Goal: Task Accomplishment & Management: Manage account settings

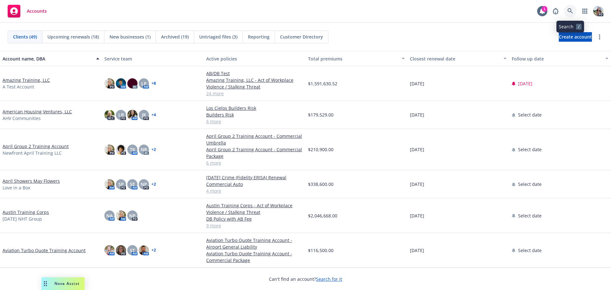
click at [569, 8] on icon at bounding box center [570, 11] width 6 height 6
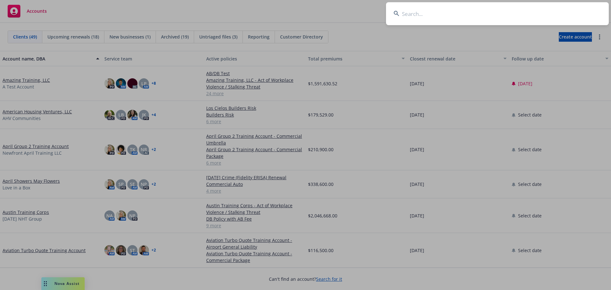
click at [436, 14] on input at bounding box center [497, 13] width 223 height 23
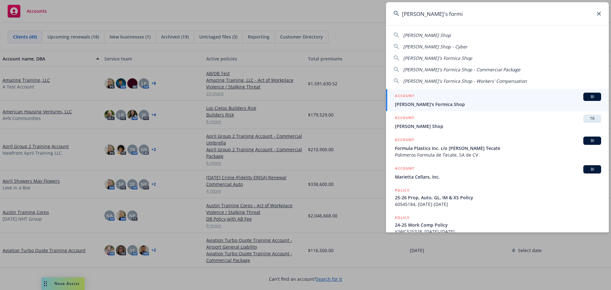
type input "john's formi"
click at [422, 103] on span "[PERSON_NAME]'s Formica Shop" at bounding box center [498, 104] width 206 height 7
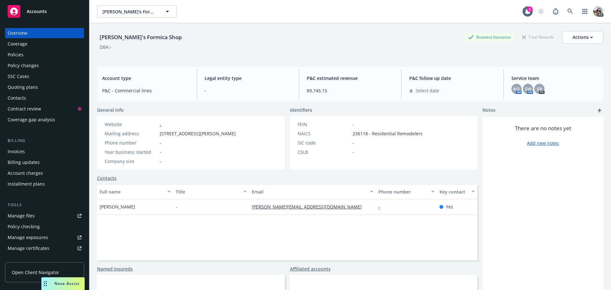
click at [18, 54] on div "Policies" at bounding box center [16, 55] width 16 height 10
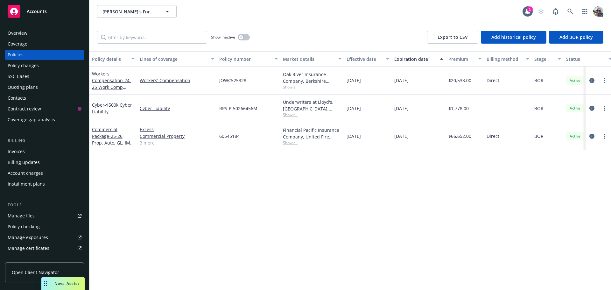
click at [33, 84] on div "Quoting plans" at bounding box center [23, 87] width 30 height 10
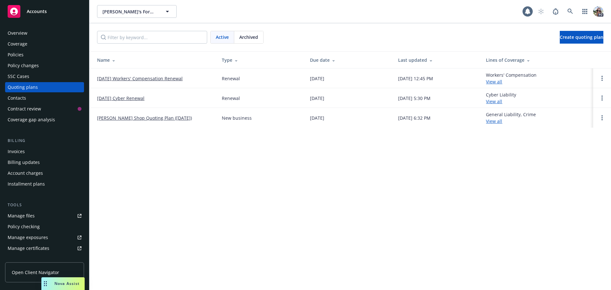
click at [142, 96] on link "11/11/25 Cyber Renewal" at bounding box center [120, 98] width 47 height 7
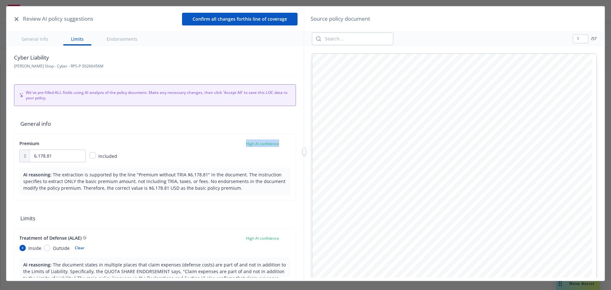
drag, startPoint x: 234, startPoint y: 145, endPoint x: 285, endPoint y: 146, distance: 50.9
click at [285, 146] on div "Premium High AI confidence" at bounding box center [154, 143] width 271 height 8
drag, startPoint x: 174, startPoint y: 217, endPoint x: 172, endPoint y: 209, distance: 7.6
click at [173, 216] on span "Limits" at bounding box center [155, 218] width 282 height 20
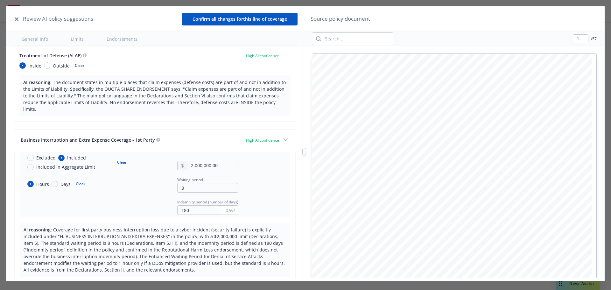
scroll to position [191, 0]
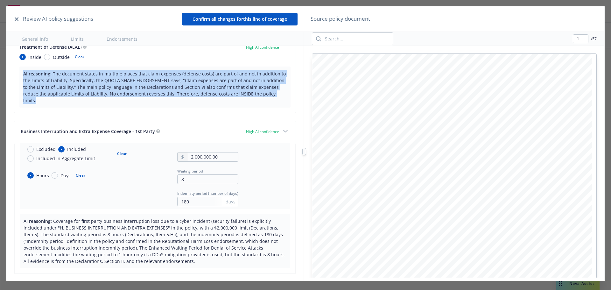
drag, startPoint x: 269, startPoint y: 93, endPoint x: 12, endPoint y: 71, distance: 257.7
click at [12, 71] on div "Cyber Liability John S Formica Shop - Cyber - RPS-P-50266456M We've pre-filled …" at bounding box center [154, 162] width 297 height 232
click at [183, 177] on input "8" at bounding box center [207, 179] width 61 height 10
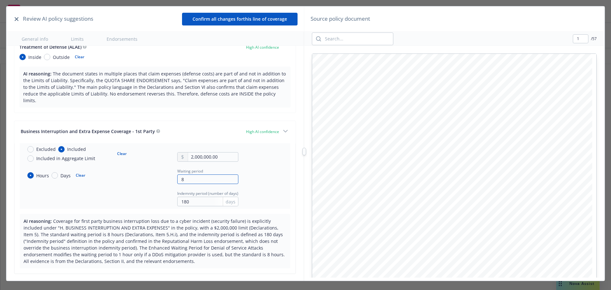
drag, startPoint x: 183, startPoint y: 175, endPoint x: 166, endPoint y: 175, distance: 17.2
click at [166, 175] on div "Hours Days Clear Waiting period 8" at bounding box center [130, 175] width 216 height 17
type input "12"
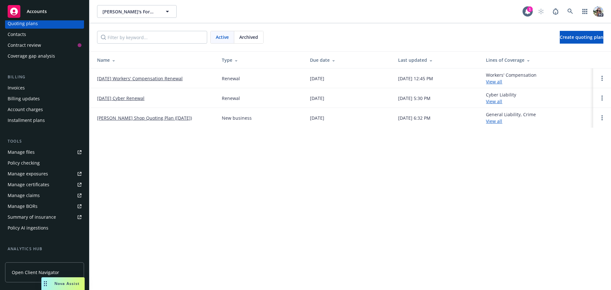
scroll to position [95, 0]
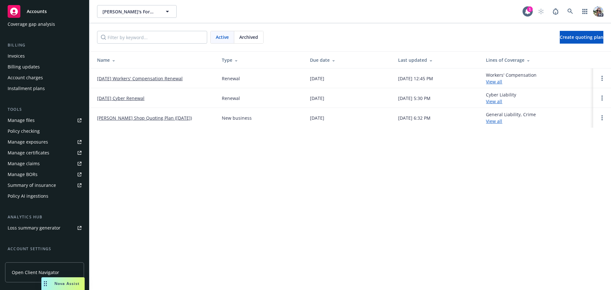
click at [44, 186] on div "Summary of insurance" at bounding box center [32, 185] width 48 height 10
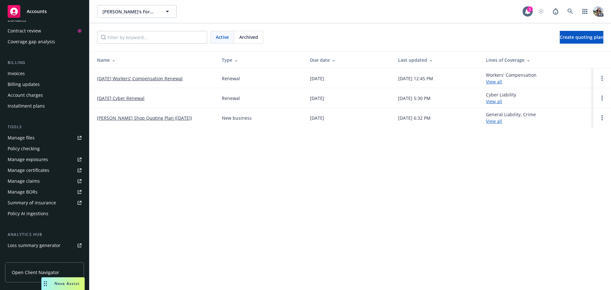
scroll to position [0, 0]
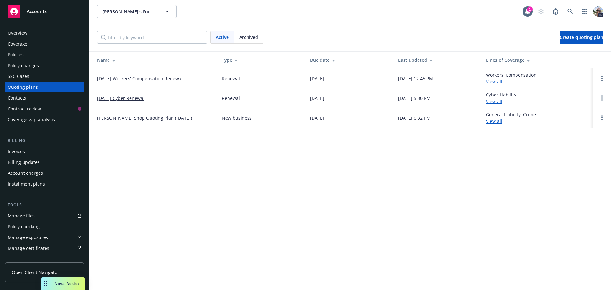
click at [32, 11] on span "Accounts" at bounding box center [37, 11] width 20 height 5
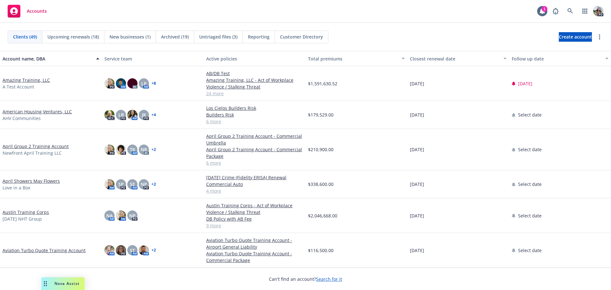
click at [18, 81] on link "Amazing Training, LLC" at bounding box center [26, 80] width 47 height 7
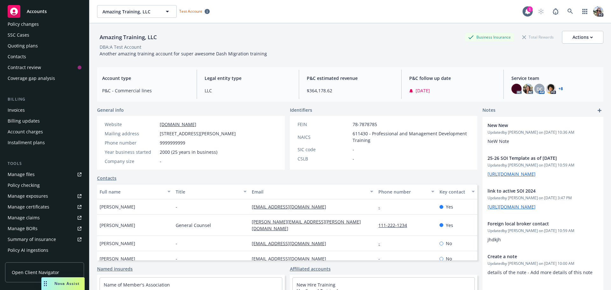
scroll to position [64, 0]
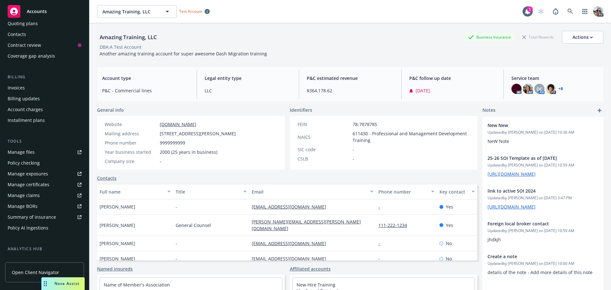
click at [23, 216] on div "Summary of insurance" at bounding box center [32, 217] width 48 height 10
click at [25, 172] on div "Manage exposures" at bounding box center [28, 174] width 40 height 10
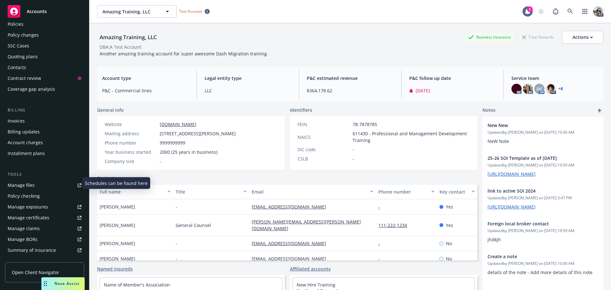
scroll to position [0, 0]
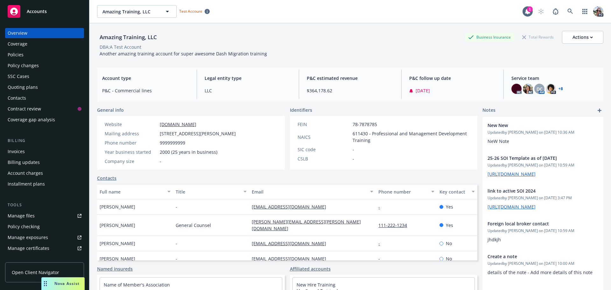
click at [21, 55] on div "Policies" at bounding box center [16, 55] width 16 height 10
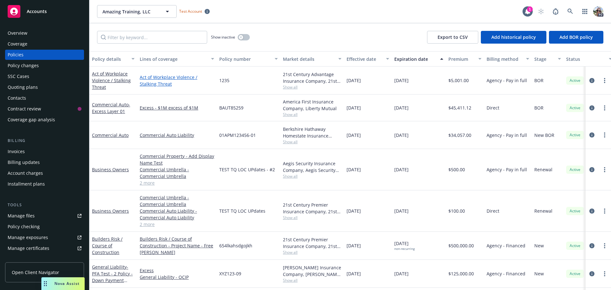
click at [162, 79] on link "Act of Workplace Violence / Stalking Threat" at bounding box center [177, 80] width 74 height 13
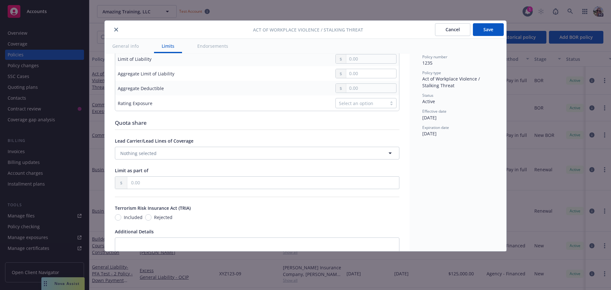
scroll to position [346, 0]
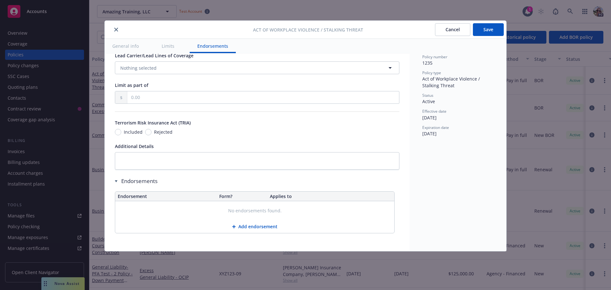
click at [119, 30] on button "close" at bounding box center [116, 30] width 8 height 8
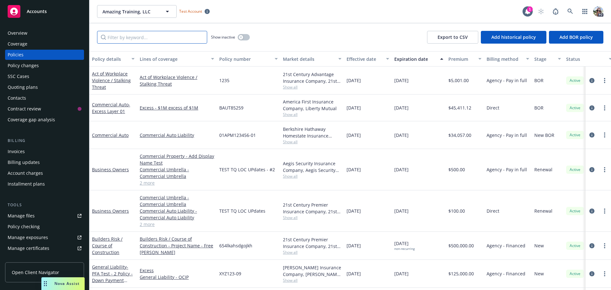
click at [123, 38] on input "Filter by keyword..." at bounding box center [152, 37] width 110 height 13
paste input "XYZ123-09"
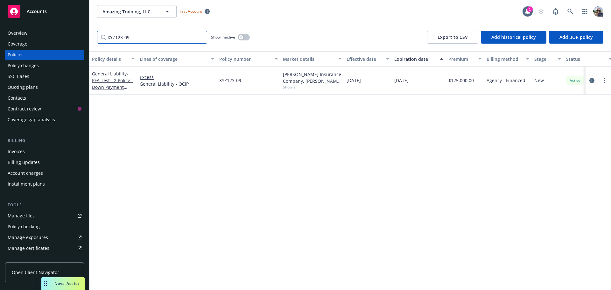
type input "XYZ123-09"
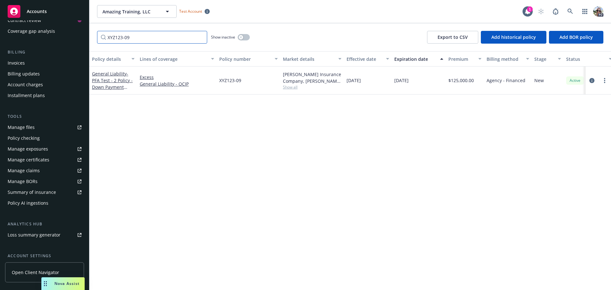
scroll to position [127, 0]
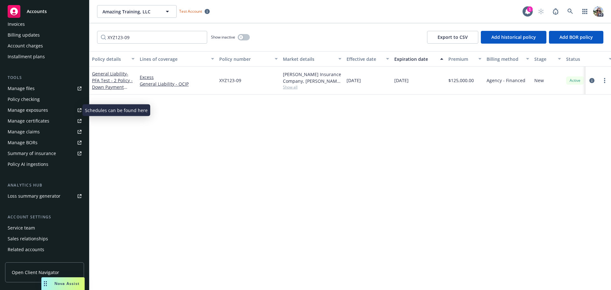
click at [31, 109] on div "Manage exposures" at bounding box center [28, 110] width 40 height 10
click at [605, 81] on icon "more" at bounding box center [604, 80] width 1 height 5
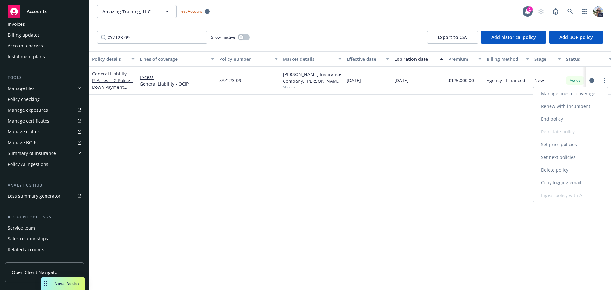
click at [559, 183] on link "Copy logging email" at bounding box center [570, 182] width 75 height 13
click at [602, 77] on div at bounding box center [598, 81] width 20 height 8
click at [604, 79] on link "more" at bounding box center [605, 81] width 8 height 8
click at [550, 118] on link "End policy" at bounding box center [570, 119] width 75 height 13
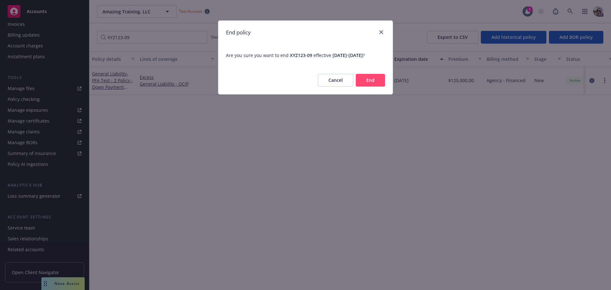
click at [369, 82] on button "End" at bounding box center [370, 80] width 29 height 13
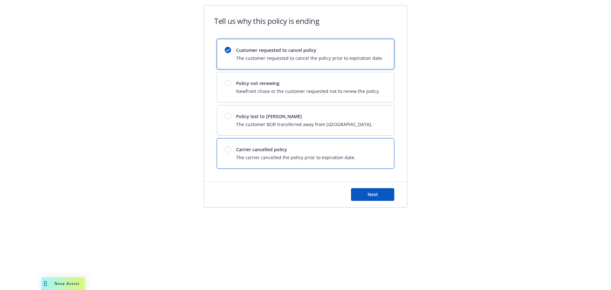
click at [230, 148] on div at bounding box center [228, 149] width 6 height 6
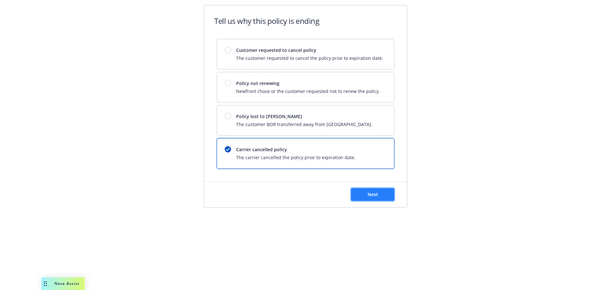
click at [377, 197] on span "Next" at bounding box center [373, 194] width 11 height 6
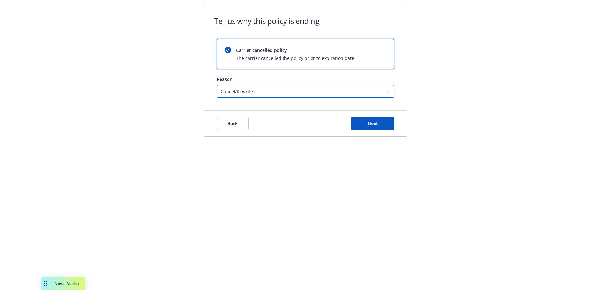
drag, startPoint x: 228, startPoint y: 91, endPoint x: 238, endPoint y: 95, distance: 10.4
click at [228, 91] on select "Cancel/Rewrite Lost carrier appointment Compliance/Non-payment Lost on BOR" at bounding box center [306, 91] width 178 height 13
select select "Compliance/Non-payment"
click at [217, 85] on select "Cancel/Rewrite Lost carrier appointment Compliance/Non-payment Lost on BOR" at bounding box center [306, 91] width 178 height 13
click at [383, 121] on button "Next" at bounding box center [372, 123] width 43 height 13
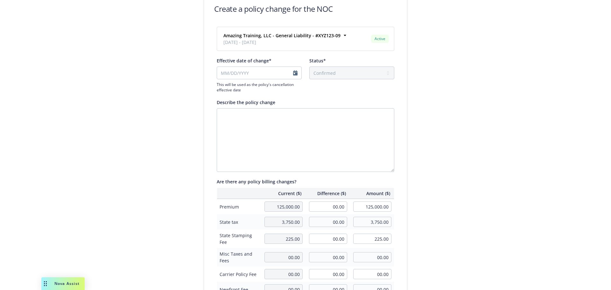
scroll to position [32, 0]
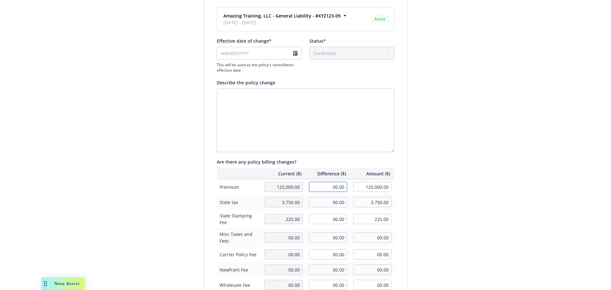
click at [321, 188] on input "00.00" at bounding box center [328, 187] width 38 height 10
type input "7"
type input "-75000"
type input "50,000.00"
type input "-75,000.00"
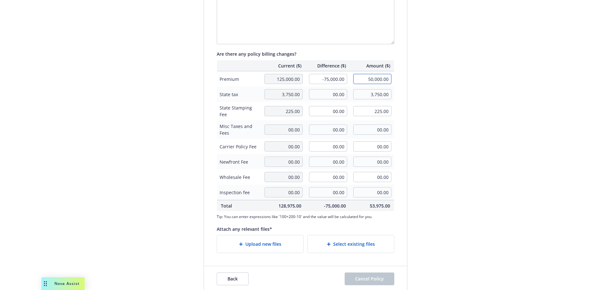
scroll to position [147, 0]
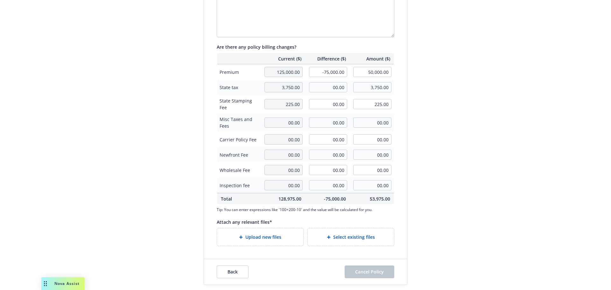
click at [268, 235] on span "Upload new files" at bounding box center [263, 237] width 36 height 7
type textarea "x"
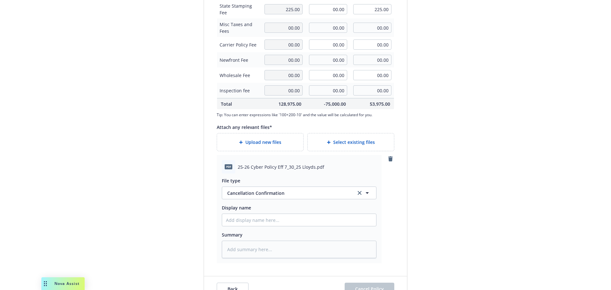
scroll to position [242, 0]
drag, startPoint x: 326, startPoint y: 168, endPoint x: 232, endPoint y: 169, distance: 93.9
click at [232, 169] on div "pdf 25-26 Cyber Policy Eff 7_30_25 Lloyds.pdf" at bounding box center [299, 165] width 155 height 13
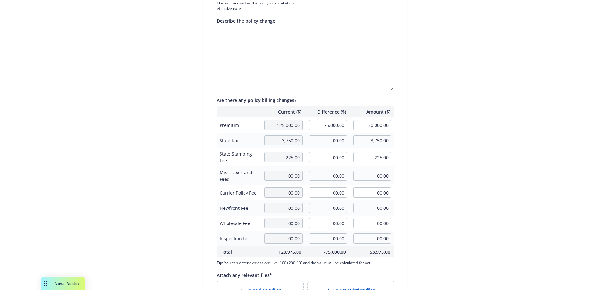
scroll to position [36, 0]
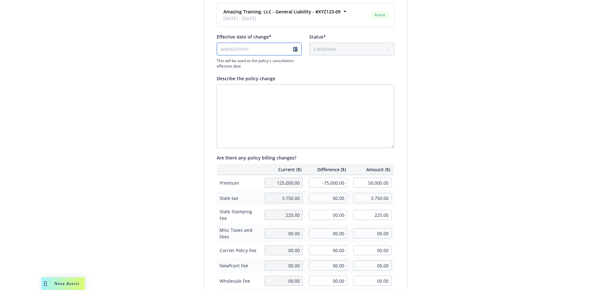
select select "September"
select select "2025"
click at [237, 47] on input "Effective date of change*" at bounding box center [259, 49] width 85 height 13
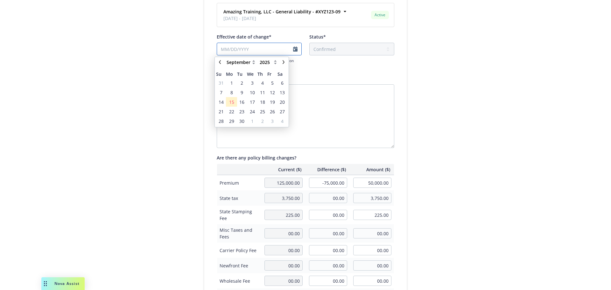
type input "9"
type textarea "x"
type input "9/"
type textarea "x"
type input "9/1"
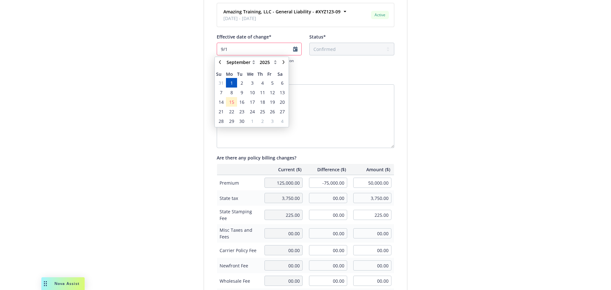
type textarea "x"
type input "9/15"
type textarea "x"
type input "9/15/2"
type textarea "x"
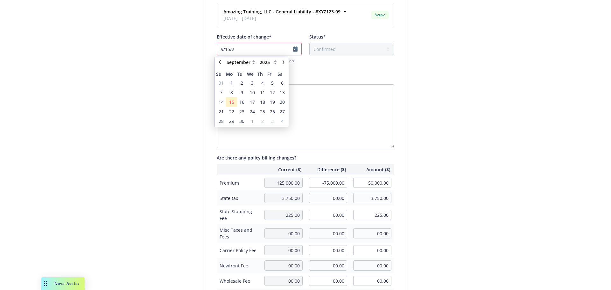
type input "9/15/20"
type textarea "x"
type input "9/15/202"
type textarea "x"
type input "9/15/2025"
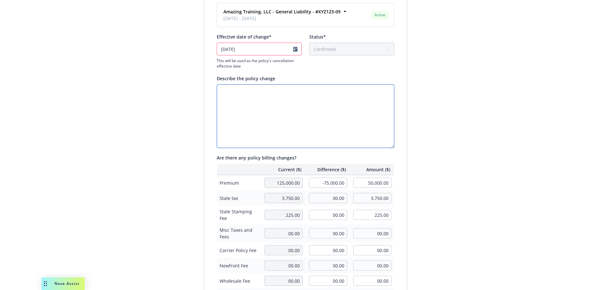
type textarea "x"
click at [295, 50] on input "9/15/2025" at bounding box center [259, 49] width 85 height 13
select select "September"
select select "2025"
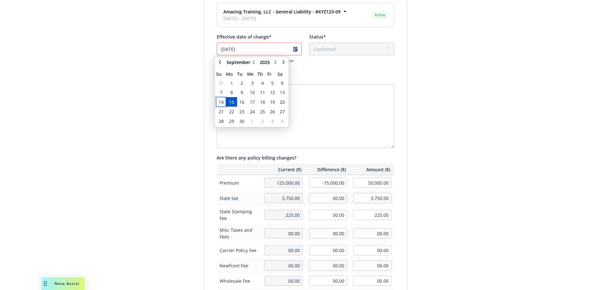
click at [220, 104] on span "14" at bounding box center [221, 102] width 5 height 7
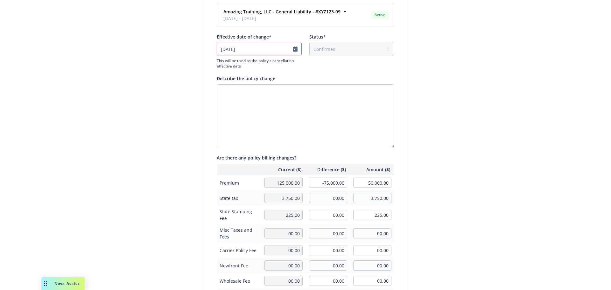
type textarea "x"
type input "09/14/2025"
click at [227, 91] on textarea "Describe the policy change" at bounding box center [306, 116] width 178 height 64
type textarea "C"
type textarea "x"
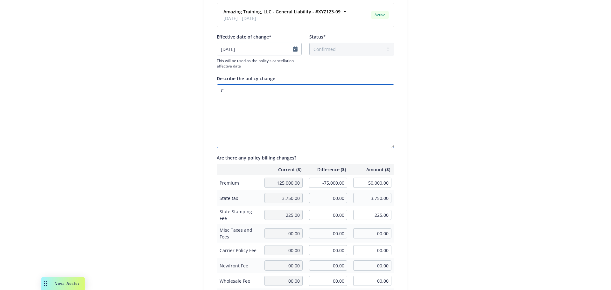
type textarea "Ca"
type textarea "x"
type textarea "Can"
type textarea "x"
type textarea "Cance"
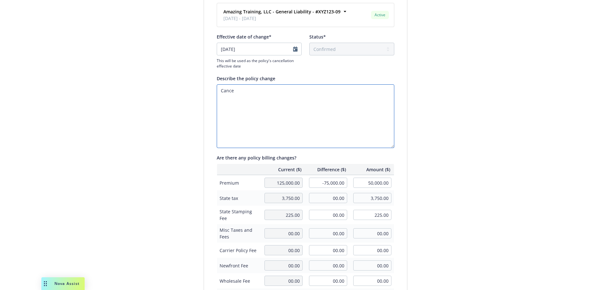
type textarea "x"
type textarea "Cancel"
type textarea "x"
type textarea "Cancelle"
type textarea "x"
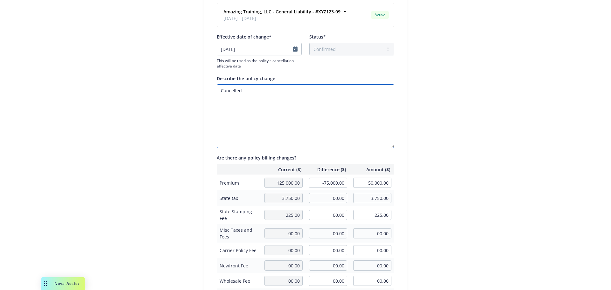
type textarea "Cancelled"
type textarea "x"
type textarea "Cancelled f"
type textarea "x"
type textarea "Cancelled fo"
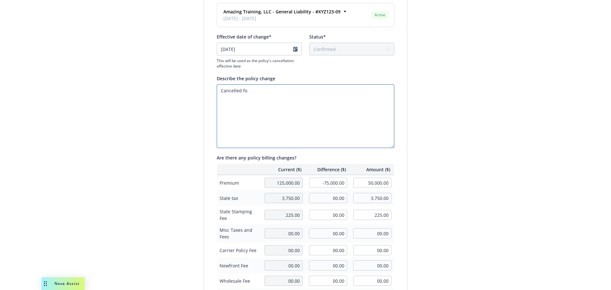
type textarea "x"
type textarea "Cancelled for"
type textarea "x"
type textarea "Cancelled for"
type textarea "x"
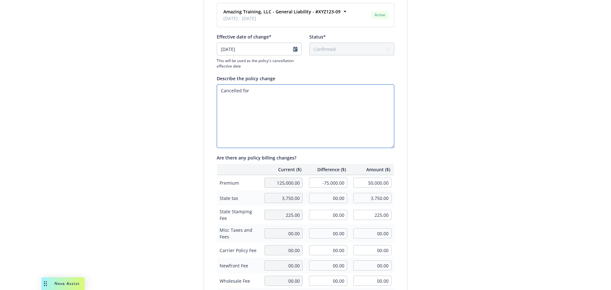
type textarea "Cancelled for n"
type textarea "x"
type textarea "Cancelled for no"
type textarea "x"
type textarea "Cancelled for non"
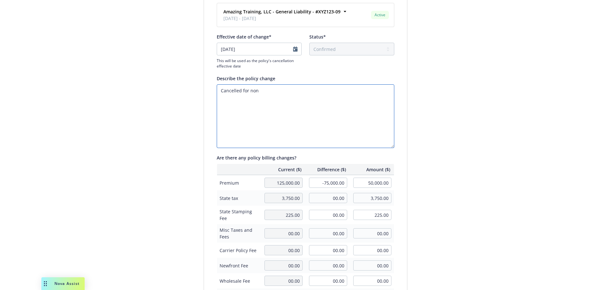
type textarea "x"
type textarea "Cancelled for non-"
type textarea "x"
type textarea "Cancelled for non-p"
type textarea "x"
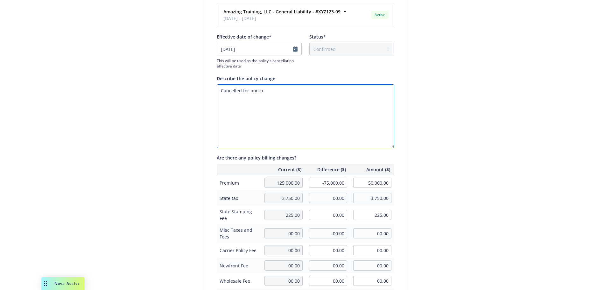
type textarea "Cancelled for non-pa"
type textarea "x"
type textarea "Cancelled for non-pay"
type textarea "x"
type textarea "Cancelled for non-pay."
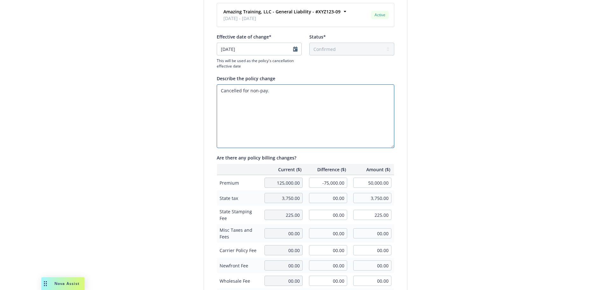
type textarea "x"
type textarea "Cancelled for non-pay. c"
type textarea "x"
type textarea "Cancelled for non-pay. car"
type textarea "x"
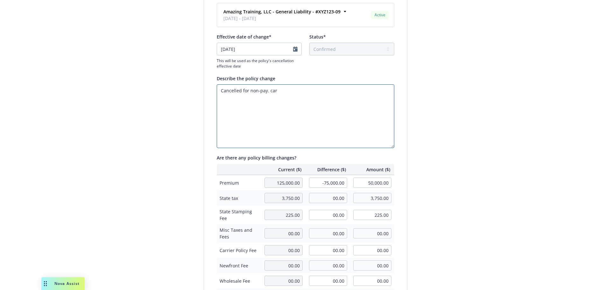
type textarea "Cancelled for non-pay. carr"
type textarea "x"
type textarea "Cancelled for non-pay. carri"
type textarea "x"
type textarea "Cancelled for non-pay. carrie"
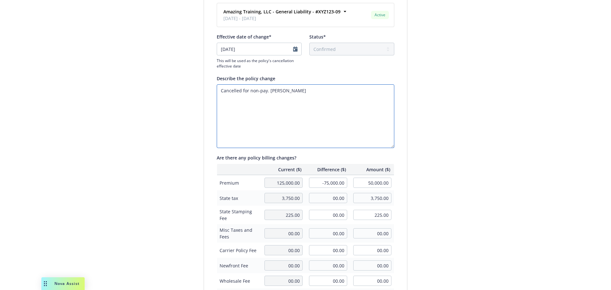
type textarea "x"
type textarea "Cancelled for non-pay. carrier"
type textarea "x"
type textarea "Cancelled for non-pay. carrier"
type textarea "x"
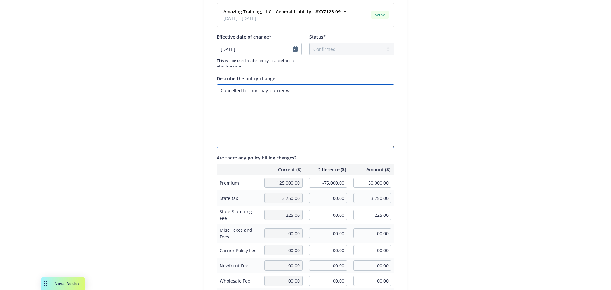
type textarea "Cancelled for non-pay. carrier wi"
type textarea "x"
type textarea "Cancelled for non-pay. carrier wil"
type textarea "x"
type textarea "Cancelled for non-pay. carrier will"
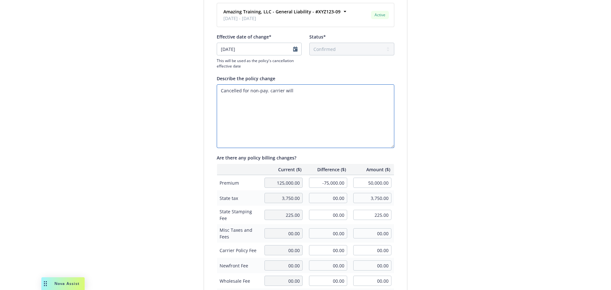
type textarea "x"
type textarea "Cancelled for non-pay. carrier will R"
type textarea "x"
type textarea "Cancelled for non-pay. carrier will RE"
type textarea "x"
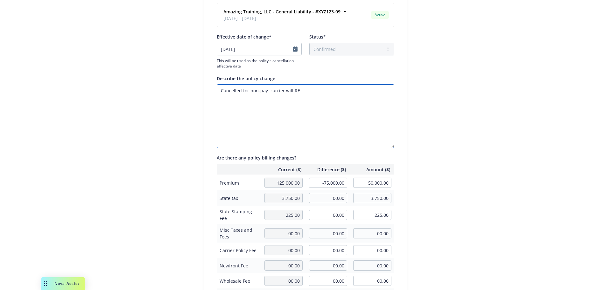
type textarea "Cancelled for non-pay. carrier will REI"
type textarea "x"
type textarea "Cancelled for non-pay. carrier will REIN"
type textarea "x"
type textarea "Cancelled for non-pay. carrier will REIN"
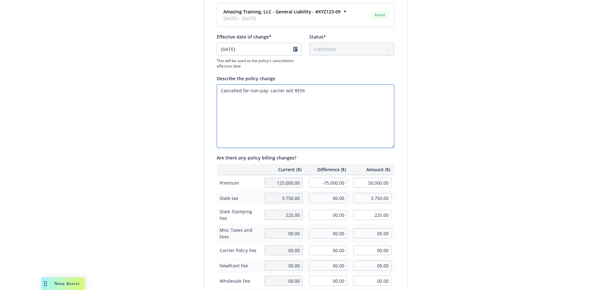
type textarea "x"
type textarea "Cancelled for non-pay. carrier will REIN wi"
type textarea "x"
type textarea "Cancelled for non-pay. carrier will REIN wit"
type textarea "x"
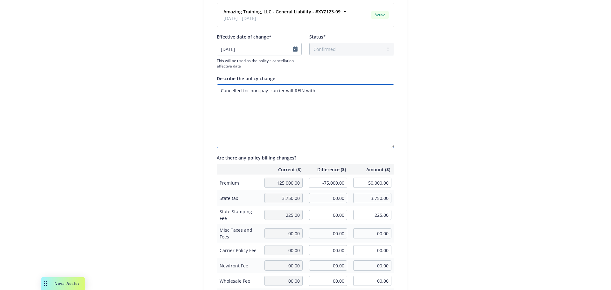
type textarea "Cancelled for non-pay. carrier will REIN with"
type textarea "x"
type textarea "Cancelled for non-pay. carrier will REIN with si"
type textarea "x"
type textarea "Cancelled for non-pay. carrier will REIN with sig"
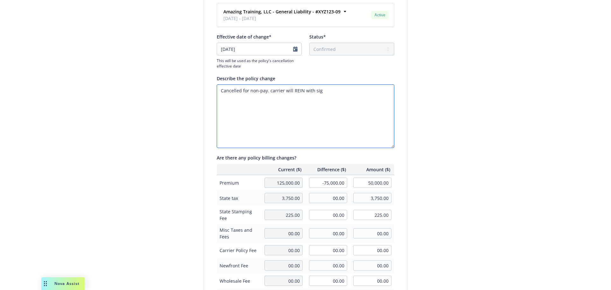
type textarea "x"
type textarea "Cancelled for non-pay. carrier will REIN with signe"
type textarea "x"
type textarea "Cancelled for non-pay. carrier will REIN with signed"
type textarea "x"
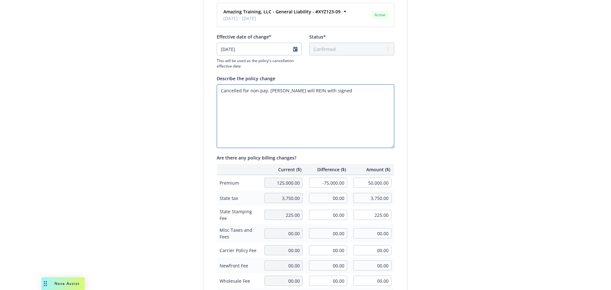
type textarea "Cancelled for non-pay. carrier will REIN with signed"
type textarea "x"
type textarea "Cancelled for non-pay. carrier will REIN with signed N"
type textarea "x"
type textarea "Cancelled for non-pay. carrier will REIN with signed NK"
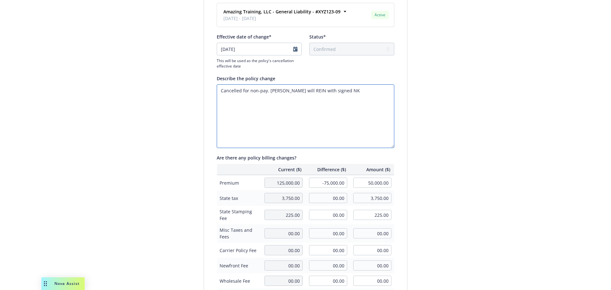
type textarea "x"
type textarea "Cancelled for non-pay. carrier will REIN with signed N"
type textarea "x"
type textarea "Cancelled for non-pay. carrier will REIN with signed"
type textarea "x"
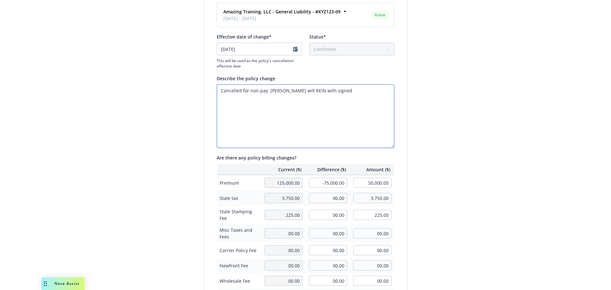
type textarea "Cancelled for non-pay. carrier will REIN with signed N"
type textarea "x"
type textarea "Cancelled for non-pay. carrier will REIN with signed NK"
type textarea "x"
type textarea "Cancelled for non-pay. carrier will REIN with signed NKL"
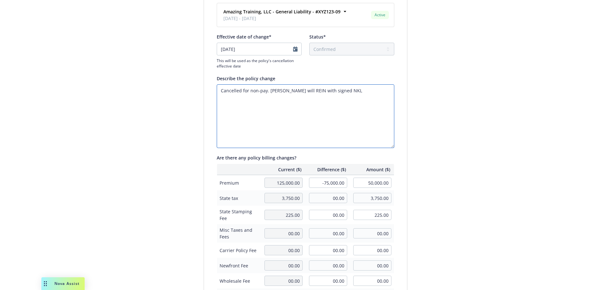
type textarea "x"
type textarea "Cancelled for non-pay. carrier will REIN with signed NKLL"
type textarea "x"
type textarea "Cancelled for non-pay. carrier will REIN with signed NKLL"
type textarea "x"
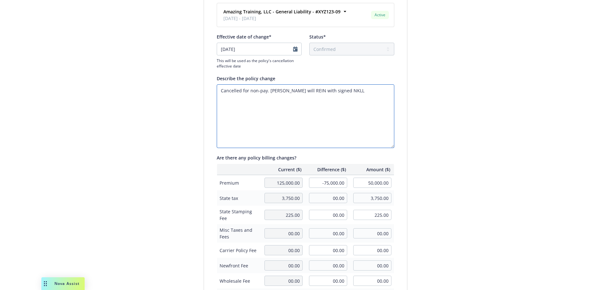
type textarea "Cancelled for non-pay. carrier will REIN with signed NKLL a"
type textarea "x"
type textarea "Cancelled for non-pay. carrier will REIN with signed NKLL an"
type textarea "x"
type textarea "Cancelled for non-pay. carrier will REIN with signed NKLL and"
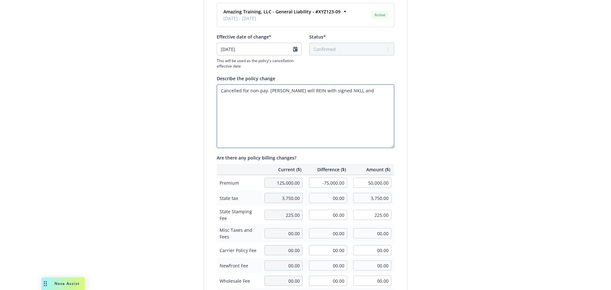
type textarea "x"
type textarea "Cancelled for non-pay. carrier will REIN with signed NKLL and pa"
type textarea "x"
type textarea "Cancelled for non-pay. carrier will REIN with signed NKLL and pay"
type textarea "x"
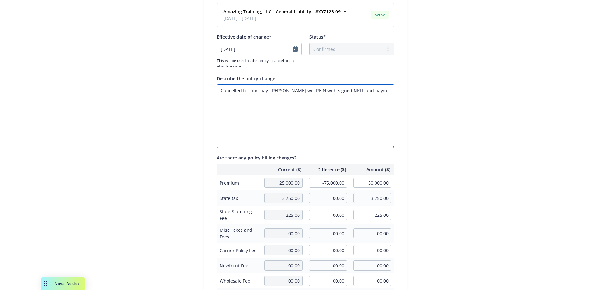
type textarea "Cancelled for non-pay. carrier will REIN with signed NKLL and payme"
type textarea "x"
type textarea "Cancelled for non-pay. carrier will REIN with signed NKLL and paymen"
type textarea "x"
type textarea "Cancelled for non-pay. carrier will REIN with signed NKLL and payment"
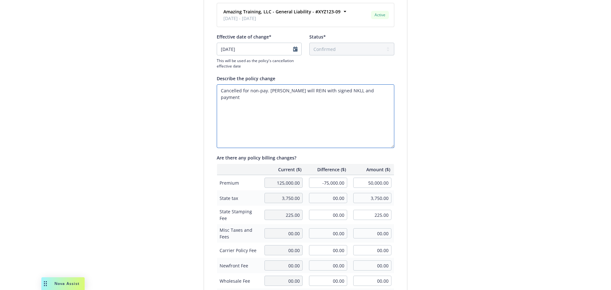
type textarea "x"
type textarea "Cancelled for non-pay. carrier will REIN with signed NKLL and payment"
type textarea "x"
type textarea "Cancelled for non-pay. carrier will REIN with signed NKLL and payment in"
type textarea "x"
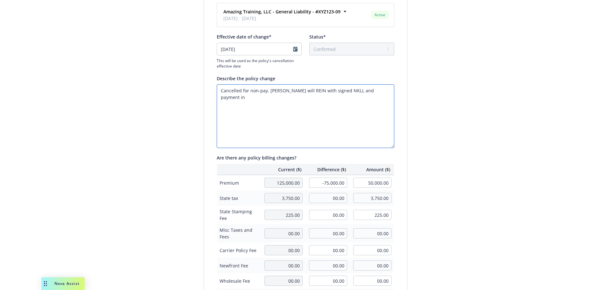
type textarea "Cancelled for non-pay. carrier will REIN with signed NKLL and payment inf"
type textarea "x"
type textarea "Cancelled for non-pay. carrier will REIN with signed NKLL and payment inf"
type textarea "x"
type textarea "Cancelled for non-pay. carrier will REIN with signed NKLL and payment inf u"
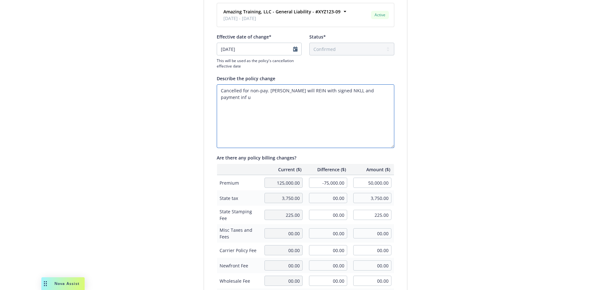
type textarea "x"
type textarea "Cancelled for non-pay. carrier will REIN with signed NKLL and payment inf ul"
type textarea "x"
type textarea "Cancelled for non-pay. carrier will REIN with signed NKLL and payment inf ull"
click at [369, 90] on textarea "Cancelled for non-pay. carrier will REIN with signed NKLL and payment inf ull" at bounding box center [306, 116] width 178 height 64
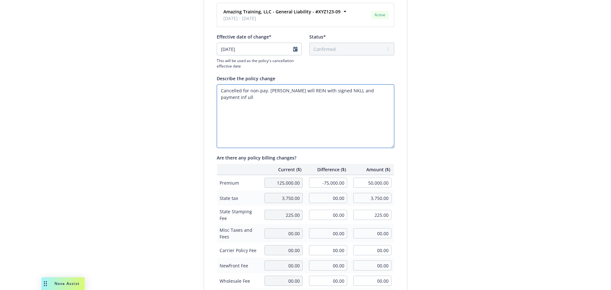
type textarea "x"
type textarea "Cancelled for non-pay. carrier will REIN with signed NKLL and payment in f ull"
type textarea "x"
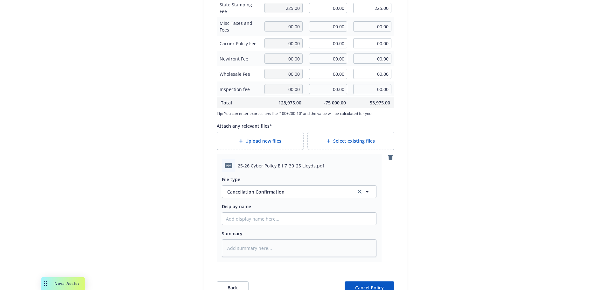
scroll to position [259, 0]
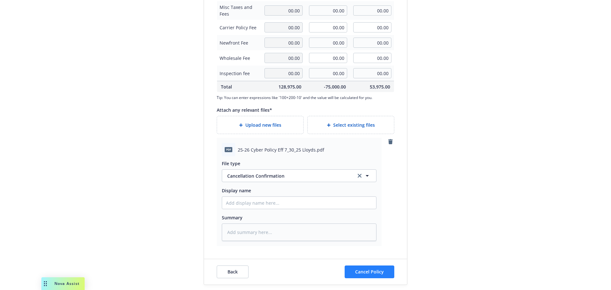
type textarea "Cancelled for non-pay. carrier will REIN with signed NKLL and payment in full"
click at [380, 269] on span "Cancel Policy" at bounding box center [369, 272] width 29 height 6
type textarea "x"
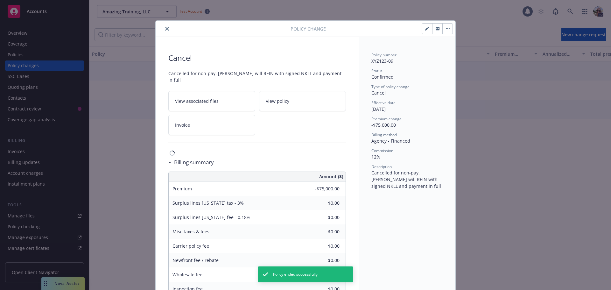
scroll to position [19, 0]
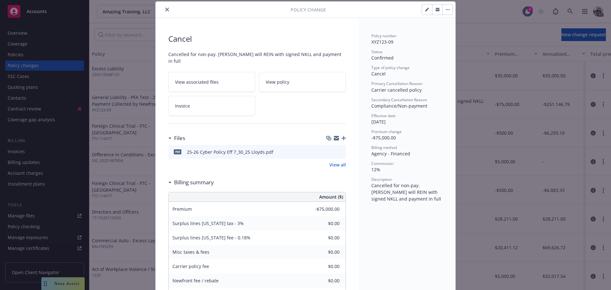
click at [165, 8] on icon "close" at bounding box center [167, 10] width 4 height 4
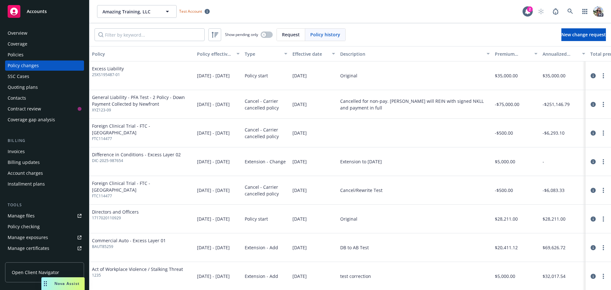
click at [15, 54] on div "Policies" at bounding box center [16, 55] width 16 height 10
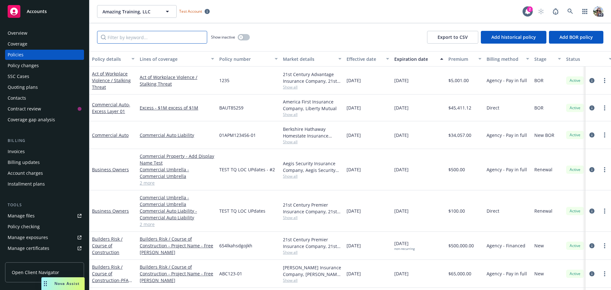
click at [139, 37] on input "Filter by keyword..." at bounding box center [152, 37] width 110 height 13
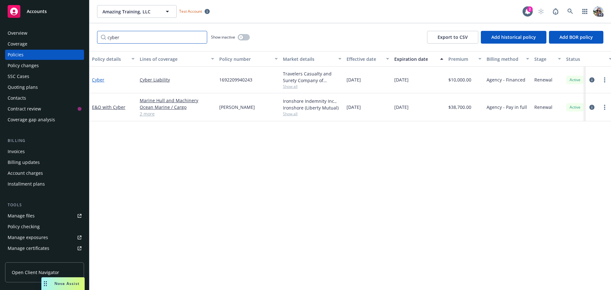
type input "cyber"
click at [95, 81] on link "Cyber" at bounding box center [98, 80] width 12 height 6
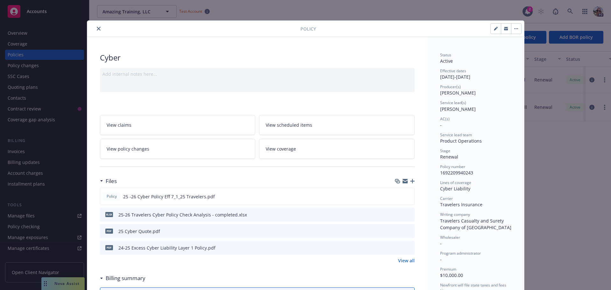
click at [96, 26] on button "close" at bounding box center [99, 29] width 8 height 8
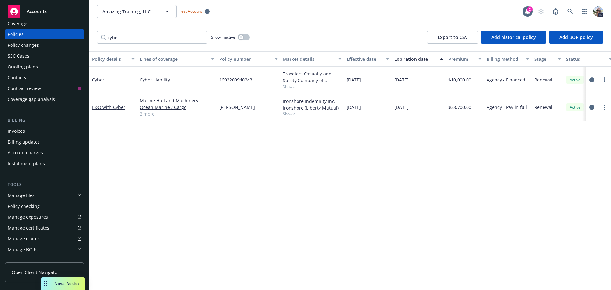
scroll to position [32, 0]
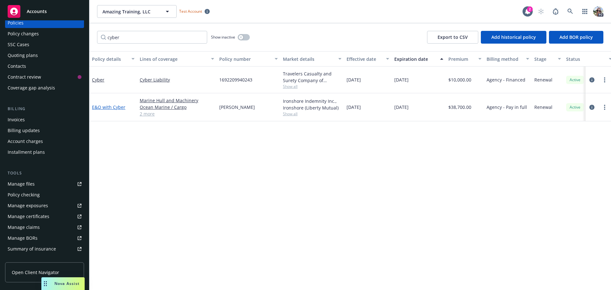
click at [110, 109] on link "E&O with Cyber" at bounding box center [108, 107] width 33 height 6
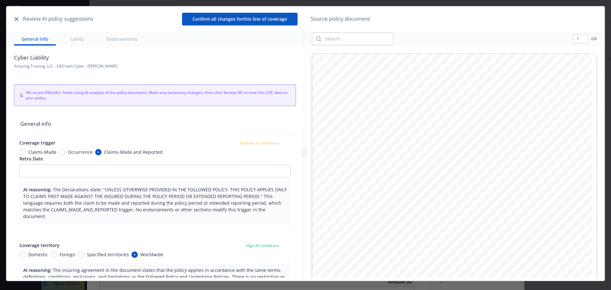
click at [15, 19] on icon "button" at bounding box center [17, 19] width 4 height 4
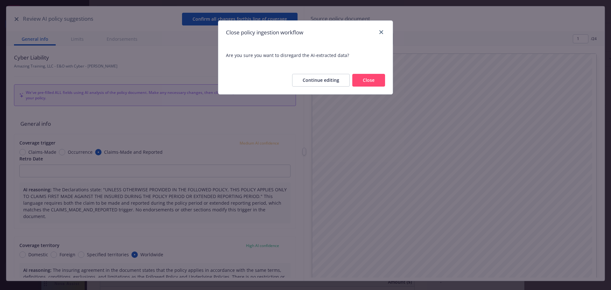
click at [365, 79] on button "Close" at bounding box center [368, 80] width 33 height 13
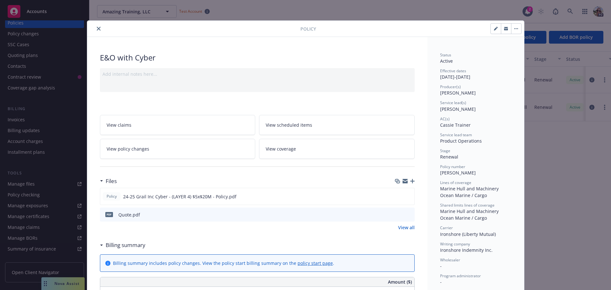
click at [98, 29] on icon "close" at bounding box center [99, 29] width 4 height 4
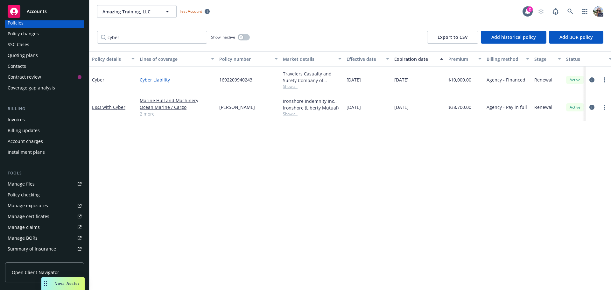
click at [143, 79] on link "Cyber Liability" at bounding box center [177, 79] width 74 height 7
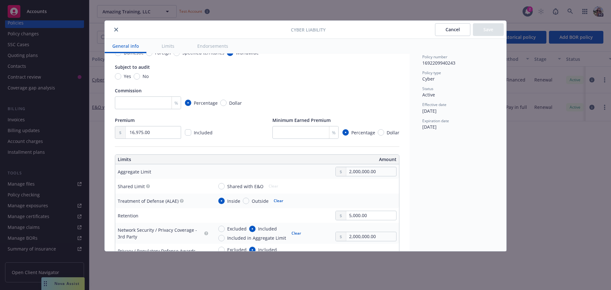
scroll to position [127, 0]
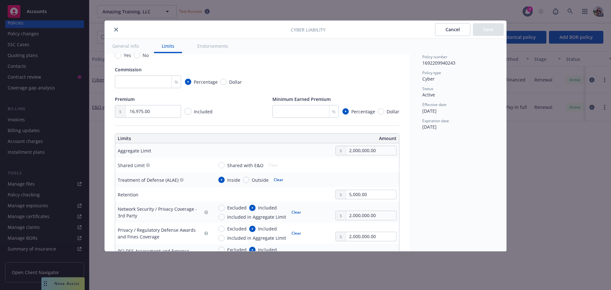
click at [117, 30] on icon "close" at bounding box center [116, 30] width 4 height 4
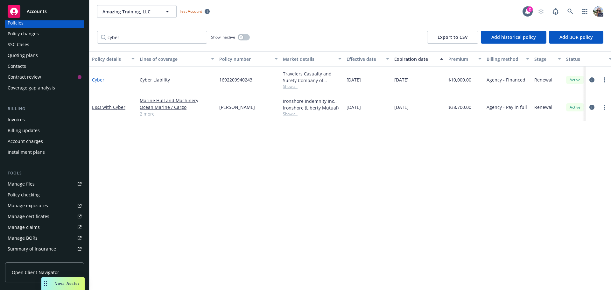
click at [98, 78] on link "Cyber" at bounding box center [98, 80] width 12 height 6
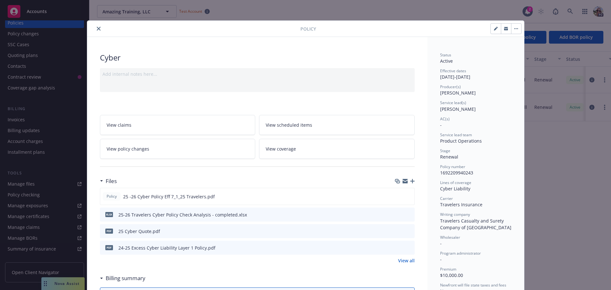
scroll to position [19, 0]
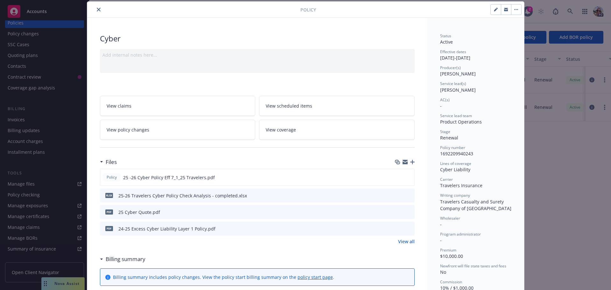
click at [97, 9] on icon "close" at bounding box center [99, 10] width 4 height 4
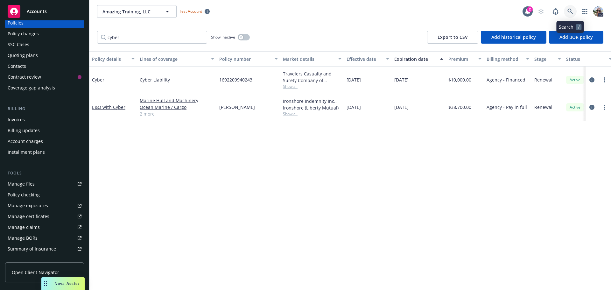
click at [571, 11] on icon at bounding box center [569, 11] width 5 height 5
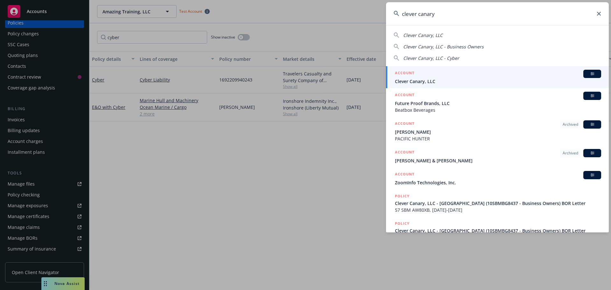
type input "clever canary"
click at [414, 74] on h5 "ACCOUNT" at bounding box center [404, 74] width 19 height 8
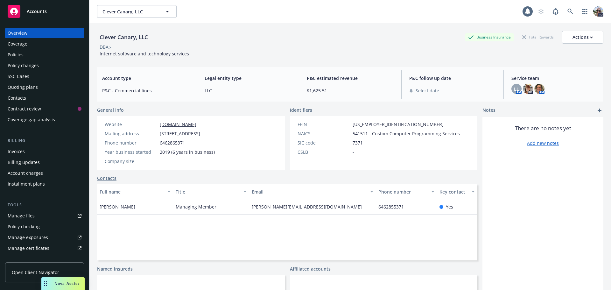
click at [27, 57] on div "Policies" at bounding box center [45, 55] width 74 height 10
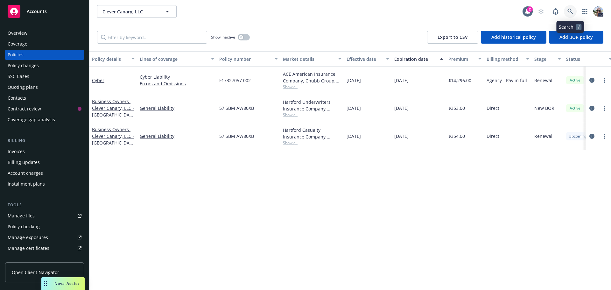
click at [571, 10] on icon at bounding box center [570, 12] width 6 height 6
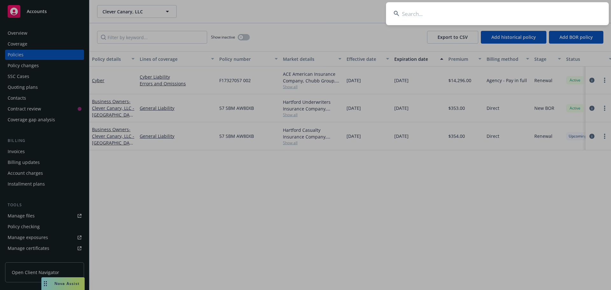
click at [433, 15] on input at bounding box center [497, 13] width 223 height 23
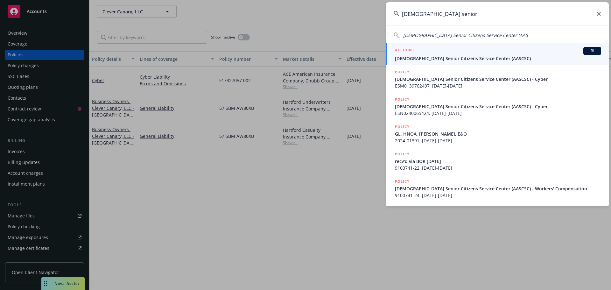
type input "asian american senior"
click at [439, 59] on span "Asian American Senior Citizens Service Center (AASCSC)" at bounding box center [498, 58] width 206 height 7
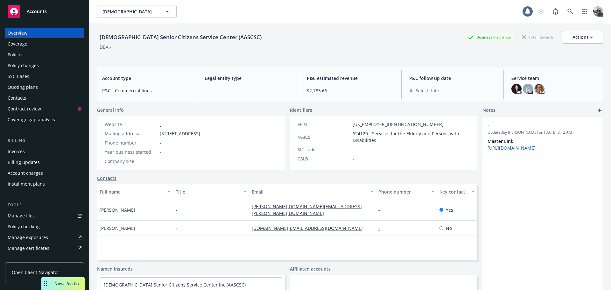
click at [19, 50] on div "Policies" at bounding box center [16, 55] width 16 height 10
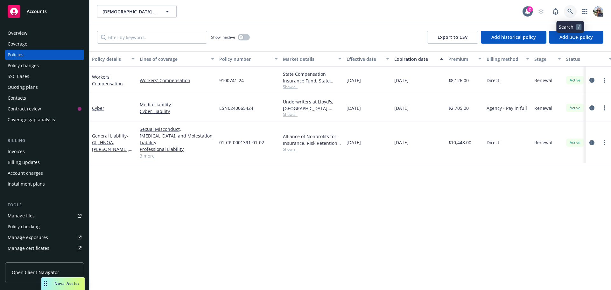
click at [570, 11] on icon at bounding box center [570, 12] width 6 height 6
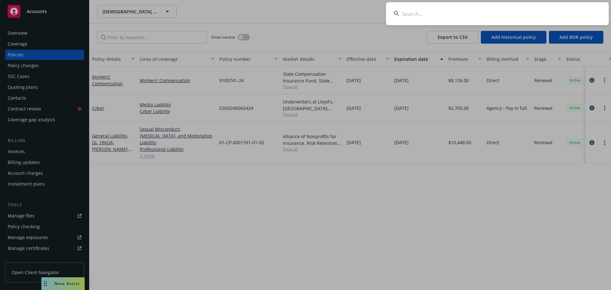
click at [426, 13] on input at bounding box center [497, 13] width 223 height 23
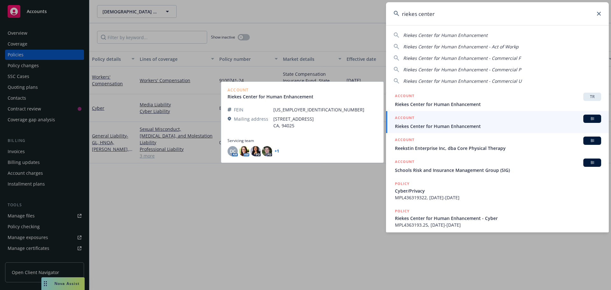
type input "riekes center"
click at [415, 127] on span "Riekes Center for Human Enhancement" at bounding box center [498, 126] width 206 height 7
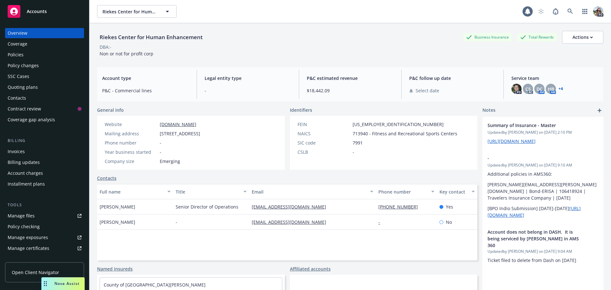
click at [26, 54] on div "Policies" at bounding box center [45, 55] width 74 height 10
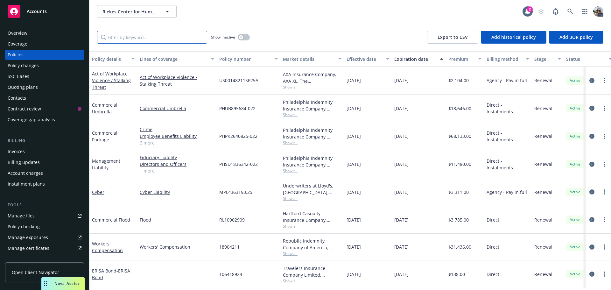
click at [113, 37] on input "Filter by keyword..." at bounding box center [152, 37] width 110 height 13
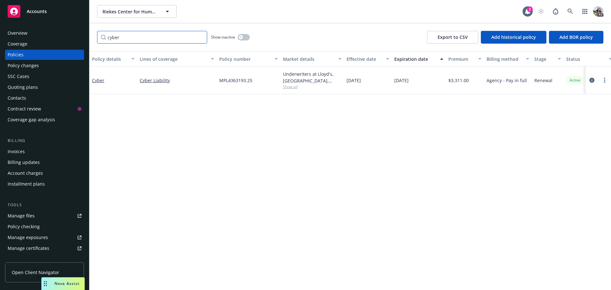
type input "cyber"
click at [100, 82] on link "Cyber" at bounding box center [98, 80] width 12 height 6
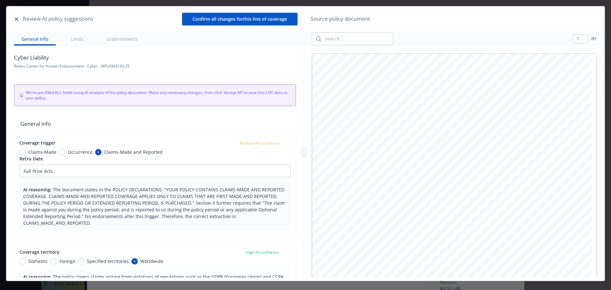
click at [17, 19] on icon "button" at bounding box center [17, 19] width 4 height 4
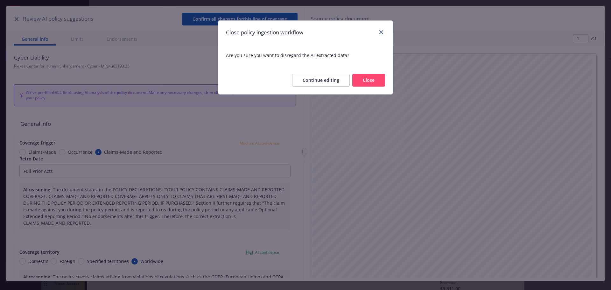
click at [367, 83] on button "Close" at bounding box center [368, 80] width 33 height 13
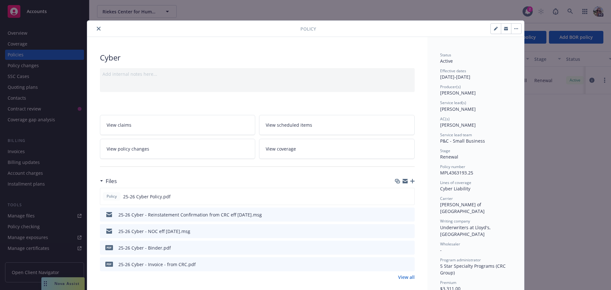
click at [97, 27] on icon "close" at bounding box center [99, 29] width 4 height 4
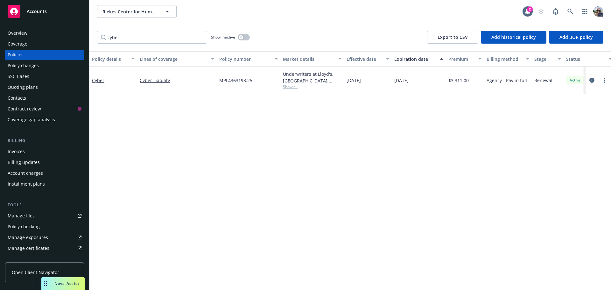
click at [17, 85] on div "Quoting plans" at bounding box center [23, 87] width 30 height 10
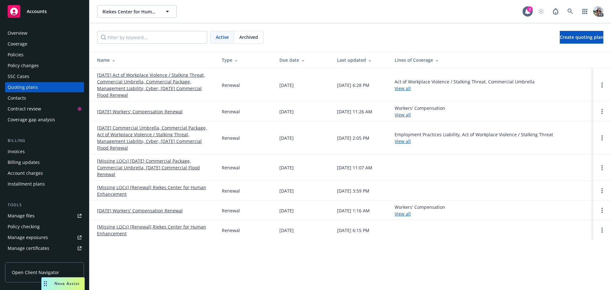
click at [122, 137] on link "01/01/25 Commercial Umbrella, Commercial Package, Act of Workplace Violence / S…" at bounding box center [154, 137] width 115 height 27
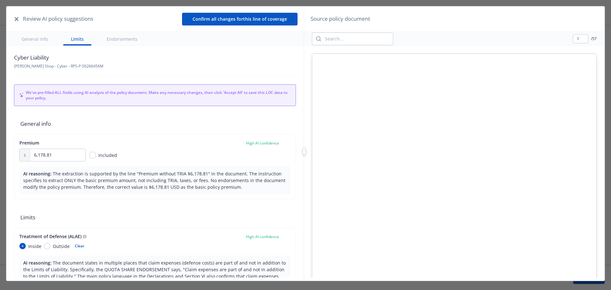
click at [17, 20] on icon "button" at bounding box center [17, 19] width 4 height 4
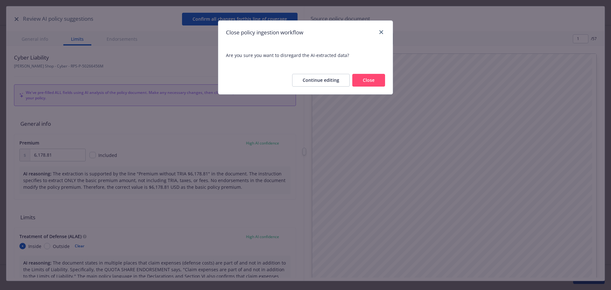
click at [377, 82] on button "Close" at bounding box center [368, 80] width 33 height 13
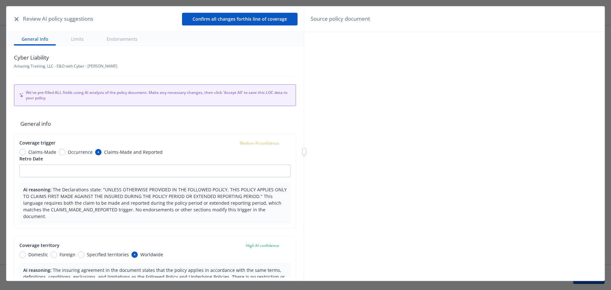
click at [13, 19] on button "button" at bounding box center [17, 19] width 8 height 8
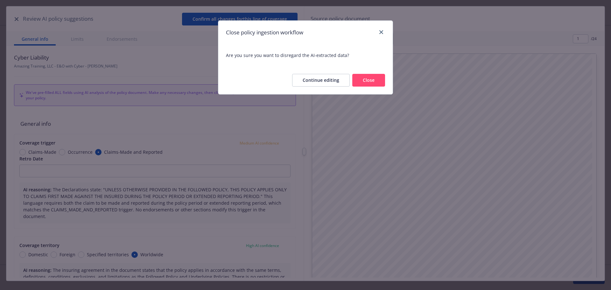
click at [381, 78] on button "Close" at bounding box center [368, 80] width 33 height 13
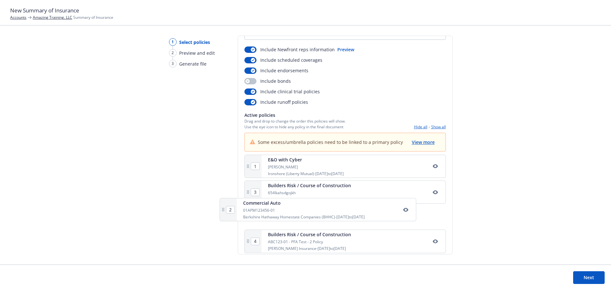
scroll to position [40, 0]
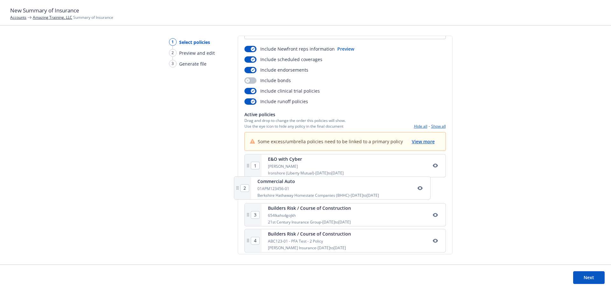
drag, startPoint x: 313, startPoint y: 227, endPoint x: 301, endPoint y: 182, distance: 46.3
drag, startPoint x: 330, startPoint y: 59, endPoint x: 318, endPoint y: 63, distance: 12.9
click at [318, 63] on div "Include Newfront reps information Preview Include scheduled coverages Include e…" at bounding box center [344, 75] width 201 height 59
click at [433, 164] on icon "button" at bounding box center [435, 166] width 5 height 4
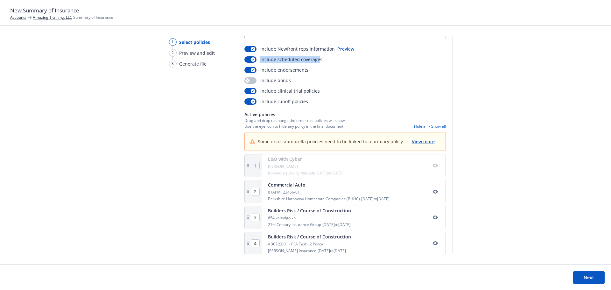
click at [433, 218] on icon "button" at bounding box center [435, 217] width 5 height 4
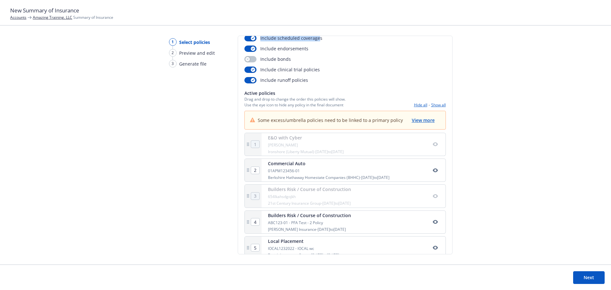
scroll to position [103, 0]
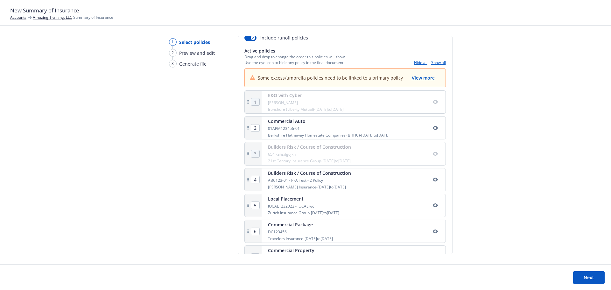
click at [432, 182] on button "button" at bounding box center [436, 180] width 8 height 8
click at [433, 205] on icon "button" at bounding box center [435, 205] width 5 height 5
click at [433, 232] on icon "button" at bounding box center [435, 231] width 5 height 5
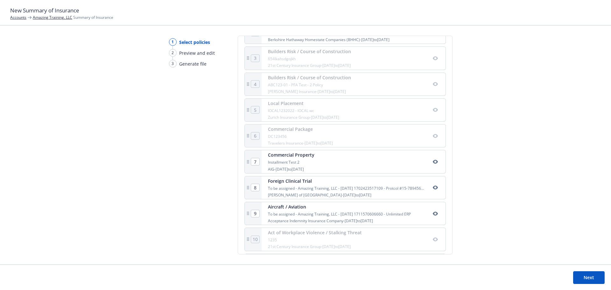
click at [433, 159] on icon "button" at bounding box center [435, 161] width 5 height 5
click at [433, 190] on icon "button" at bounding box center [435, 187] width 5 height 5
click at [433, 212] on icon "button" at bounding box center [435, 213] width 5 height 5
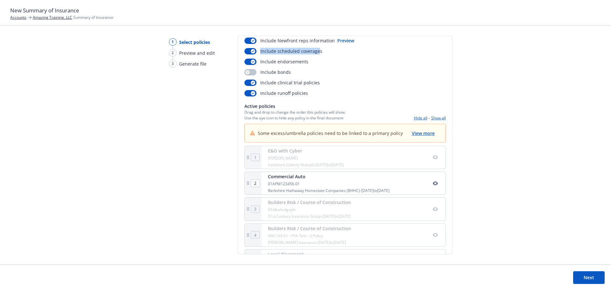
scroll to position [64, 0]
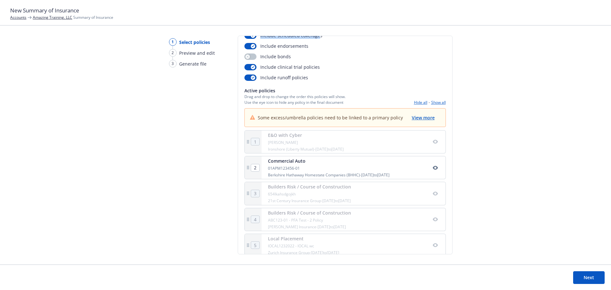
click at [578, 276] on button "Next" at bounding box center [589, 277] width 32 height 13
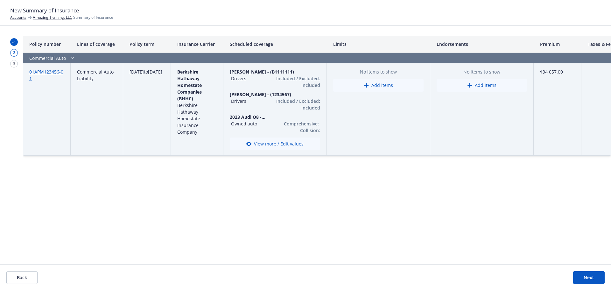
click at [24, 276] on button "Back" at bounding box center [21, 277] width 31 height 13
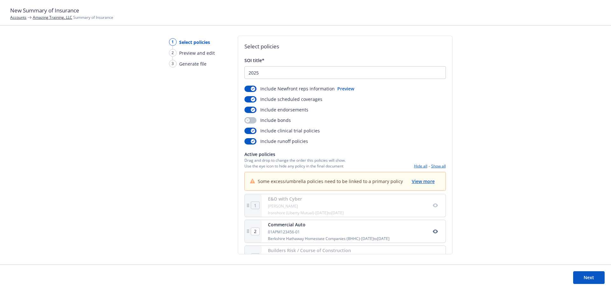
click at [432, 208] on div "E&O with Cyber WENDY BOATMAN Ironshore (Liberty Mutual) - 07/26/2025 to 07/26/2…" at bounding box center [354, 205] width 184 height 23
click at [433, 206] on icon "button" at bounding box center [435, 205] width 5 height 5
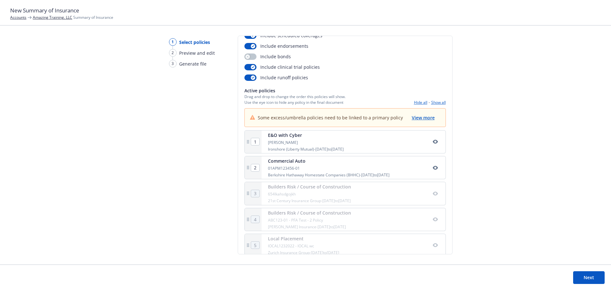
drag, startPoint x: 428, startPoint y: 193, endPoint x: 429, endPoint y: 206, distance: 12.8
click at [433, 194] on icon "button" at bounding box center [435, 194] width 5 height 4
click at [433, 219] on icon "button" at bounding box center [435, 219] width 5 height 4
click at [433, 246] on icon "button" at bounding box center [435, 245] width 5 height 4
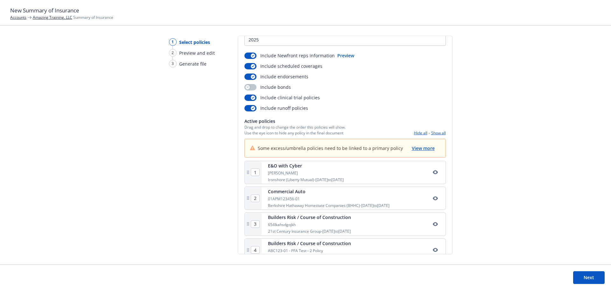
scroll to position [0, 0]
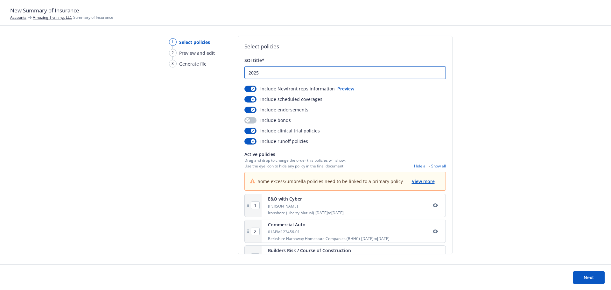
click at [281, 72] on input "2025" at bounding box center [345, 73] width 201 height 12
type input "2025 Summary of Insurance"
click at [344, 88] on button "Preview" at bounding box center [345, 88] width 17 height 7
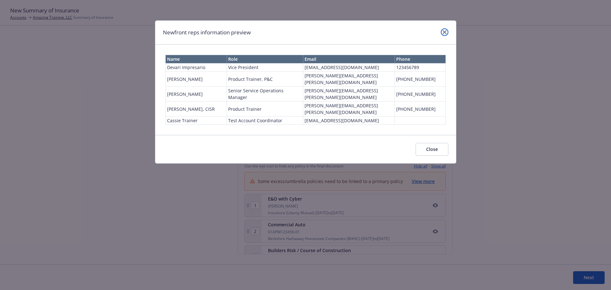
click at [446, 30] on link "close" at bounding box center [445, 32] width 8 height 8
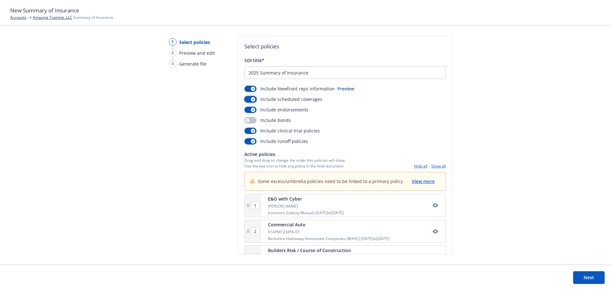
click at [253, 99] on icon "button" at bounding box center [253, 99] width 3 height 2
click at [307, 111] on div "Include endorsements" at bounding box center [344, 109] width 201 height 7
click at [293, 123] on div "Include bonds" at bounding box center [344, 120] width 201 height 7
drag, startPoint x: 321, startPoint y: 132, endPoint x: 323, endPoint y: 136, distance: 4.9
click at [323, 136] on div "Include Newfront reps information Preview Include scheduled coverages Include e…" at bounding box center [344, 114] width 201 height 59
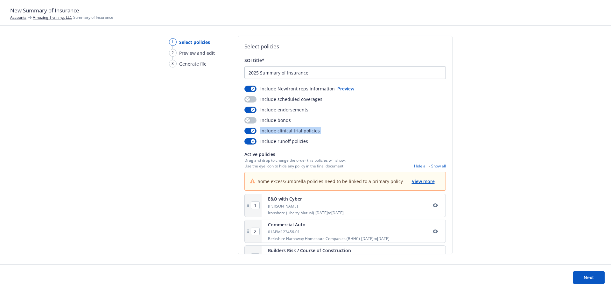
click at [318, 142] on div "Include runoff policies" at bounding box center [344, 141] width 201 height 7
drag, startPoint x: 316, startPoint y: 142, endPoint x: 305, endPoint y: 143, distance: 11.9
click at [305, 143] on div "Include runoff policies" at bounding box center [344, 141] width 201 height 7
click at [250, 143] on button "button" at bounding box center [250, 141] width 12 height 6
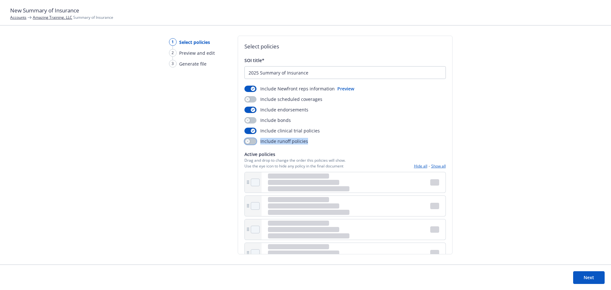
type input "9"
type input "10"
type input "11"
type input "12"
type input "13"
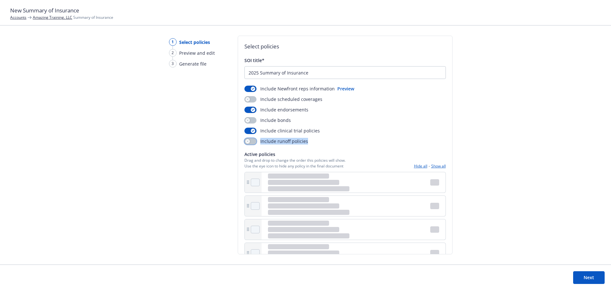
type input "14"
type input "15"
type input "16"
type input "17"
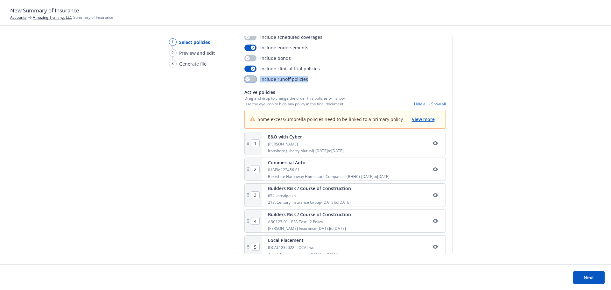
scroll to position [64, 0]
drag, startPoint x: 283, startPoint y: 93, endPoint x: 247, endPoint y: 90, distance: 36.1
click at [247, 90] on span "Active policies" at bounding box center [294, 90] width 101 height 7
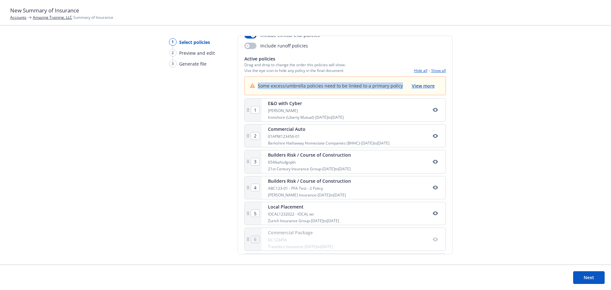
drag, startPoint x: 256, startPoint y: 83, endPoint x: 401, endPoint y: 84, distance: 144.8
click at [401, 84] on div "Some excess/umbrella policies need to be linked to a primary policy View more" at bounding box center [345, 86] width 191 height 8
click at [413, 87] on span "View more" at bounding box center [423, 86] width 23 height 6
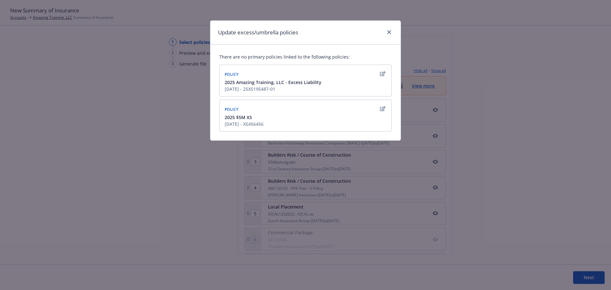
click at [381, 74] on icon "button" at bounding box center [382, 73] width 5 height 5
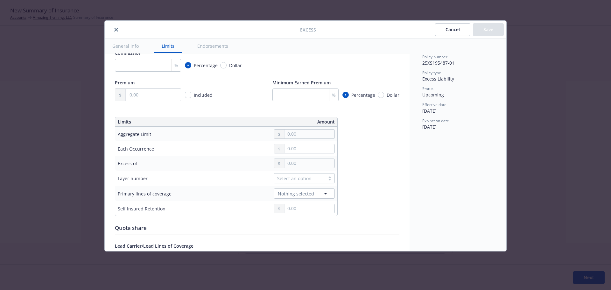
scroll to position [114, 0]
click at [289, 193] on span "Nothing selected" at bounding box center [296, 194] width 36 height 7
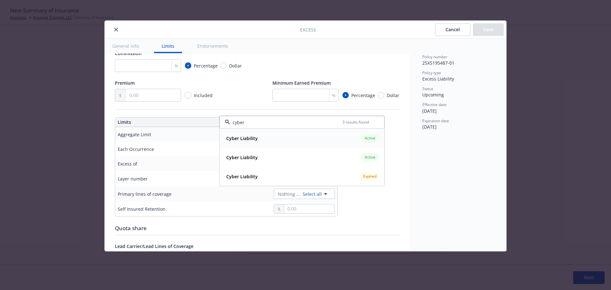
click at [229, 139] on strong "Cyber Liability" at bounding box center [242, 138] width 32 height 6
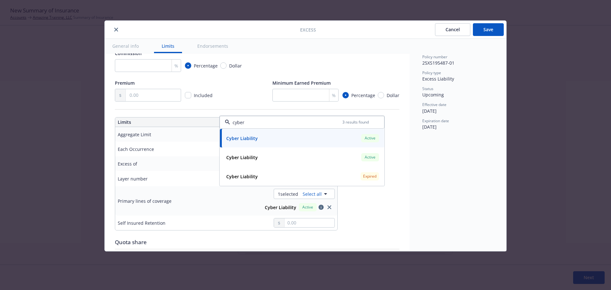
type input "cyber"
click at [485, 29] on button "Save" at bounding box center [488, 29] width 31 height 13
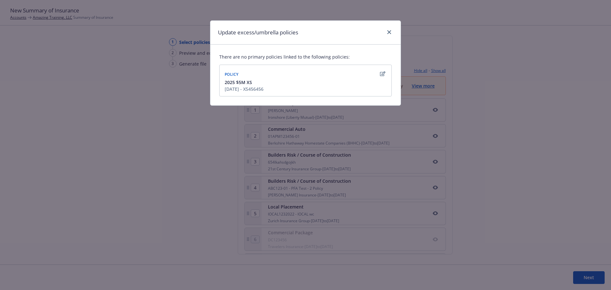
click at [383, 72] on icon "button" at bounding box center [382, 73] width 5 height 5
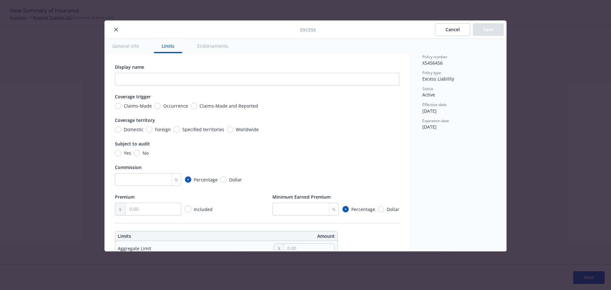
scroll to position [178, 0]
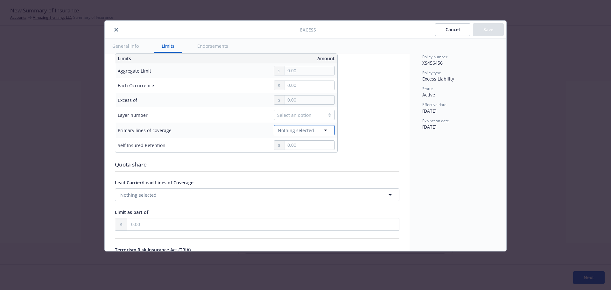
click at [285, 132] on span "Nothing selected" at bounding box center [296, 130] width 36 height 7
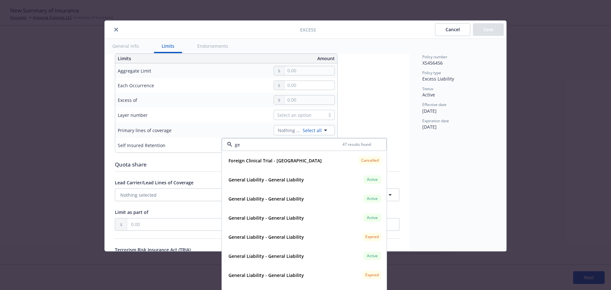
type input "gen"
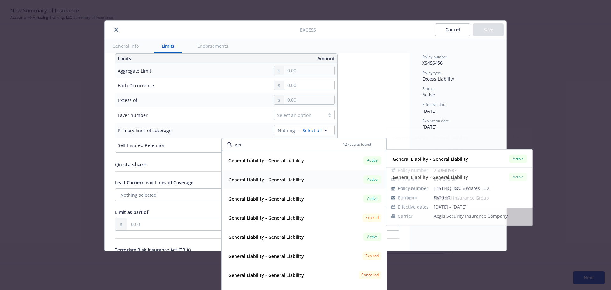
click at [253, 180] on strong "General Liability - General Liability" at bounding box center [266, 180] width 75 height 6
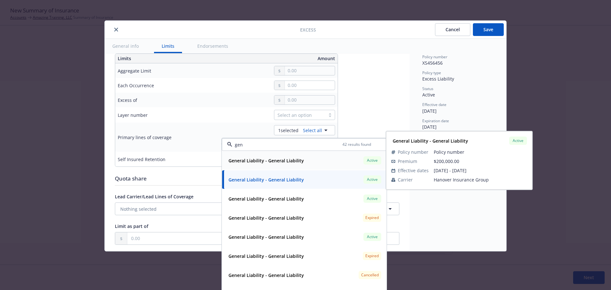
drag, startPoint x: 247, startPoint y: 144, endPoint x: 234, endPoint y: 144, distance: 13.4
click at [234, 144] on input "gen" at bounding box center [287, 144] width 110 height 7
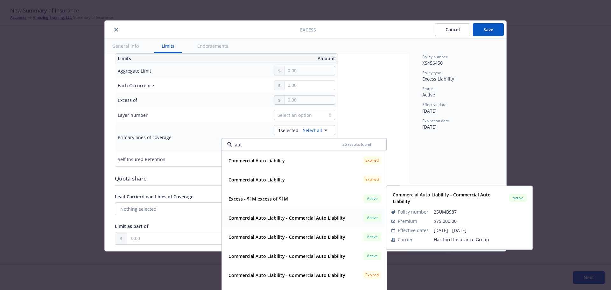
click at [247, 219] on strong "Commercial Auto Liability - Commercial Auto Liability" at bounding box center [287, 218] width 117 height 6
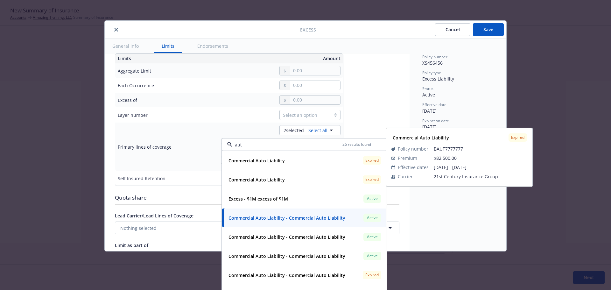
type input "aut"
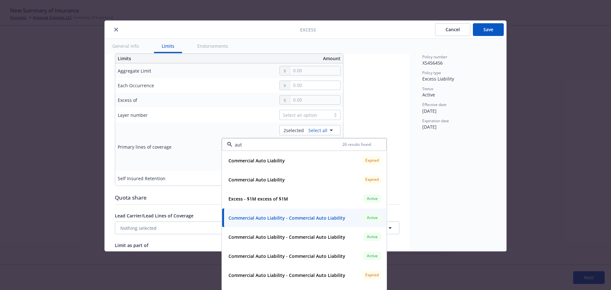
click at [386, 85] on div "Display name Coverage trigger Claims-Made Occurrence Claims-Made and Reported C…" at bounding box center [257, 143] width 285 height 515
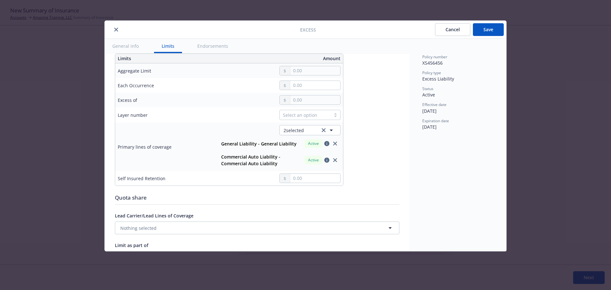
click at [484, 31] on button "Save" at bounding box center [488, 29] width 31 height 13
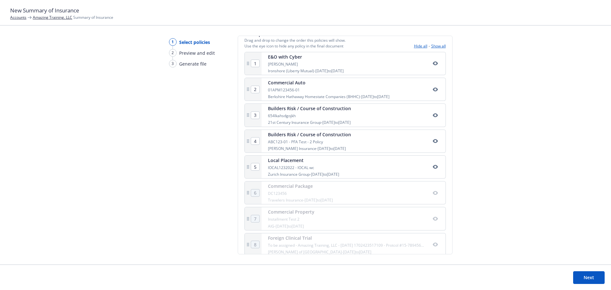
scroll to position [75, 0]
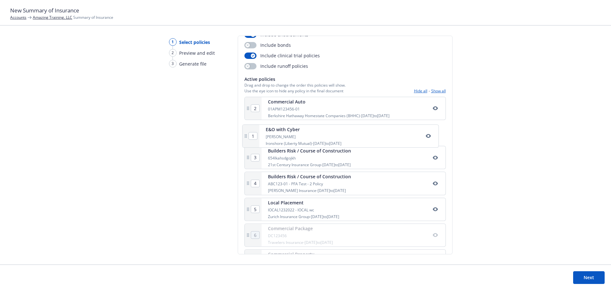
drag, startPoint x: 299, startPoint y: 102, endPoint x: 297, endPoint y: 131, distance: 28.7
type input "2"
type input "1"
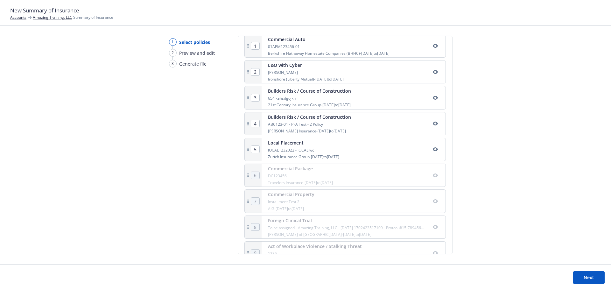
scroll to position [139, 0]
click at [433, 176] on icon "button" at bounding box center [435, 174] width 5 height 5
click at [433, 200] on icon "button" at bounding box center [435, 200] width 5 height 4
click at [433, 226] on icon "button" at bounding box center [435, 225] width 5 height 5
click at [433, 121] on icon "button" at bounding box center [435, 122] width 5 height 4
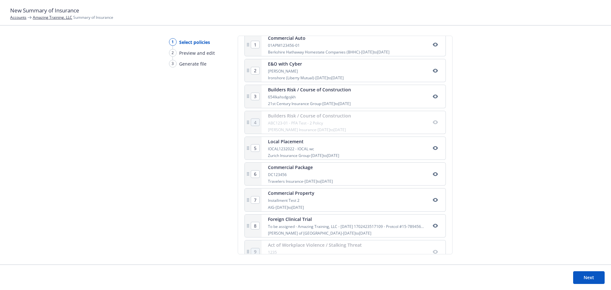
click at [433, 148] on icon "button" at bounding box center [435, 147] width 5 height 5
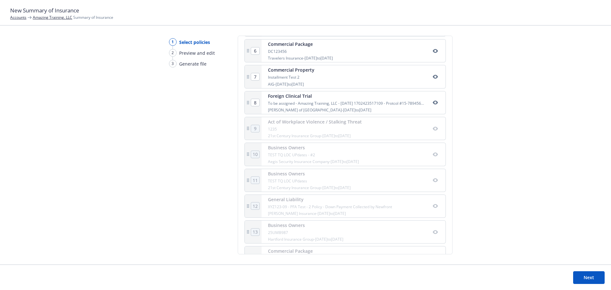
scroll to position [266, 0]
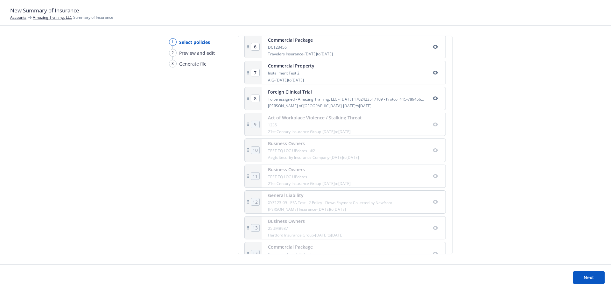
click at [433, 100] on icon "button" at bounding box center [435, 98] width 5 height 5
click at [433, 203] on icon "button" at bounding box center [435, 202] width 5 height 4
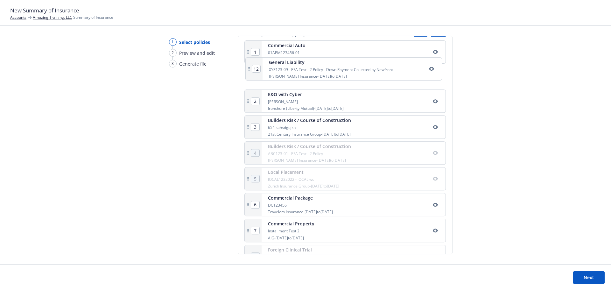
scroll to position [131, 0]
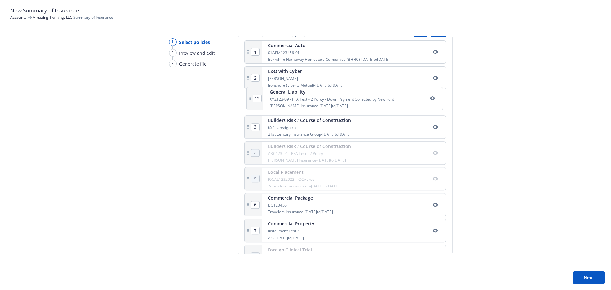
drag, startPoint x: 322, startPoint y: 208, endPoint x: 325, endPoint y: 112, distance: 96.2
click at [326, 104] on div "1 Commercial Auto 01APM123456-01 Berkshire Hathaway Homestate Companies (BHHC) …" at bounding box center [344, 258] width 201 height 437
type input "4"
type input "5"
type input "6"
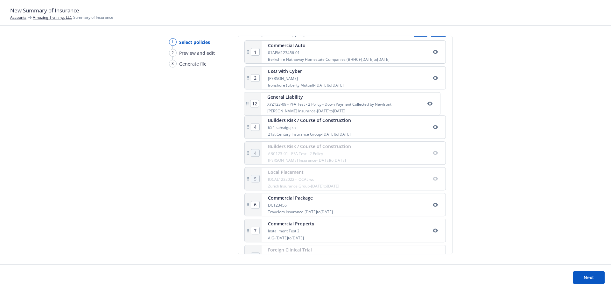
type input "7"
type input "8"
type input "9"
type input "10"
type input "11"
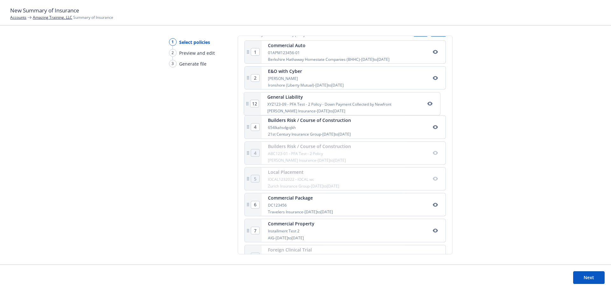
type input "12"
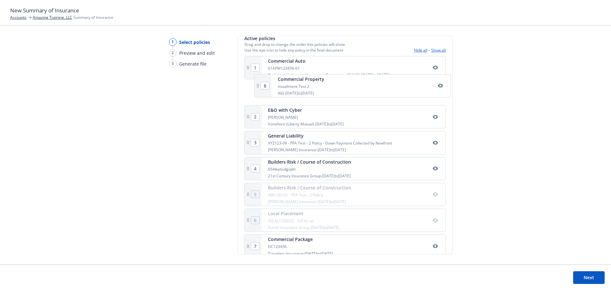
scroll to position [111, 0]
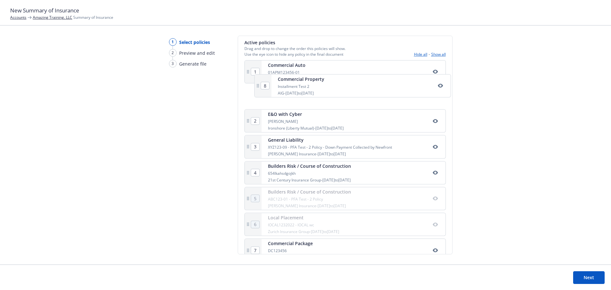
drag, startPoint x: 289, startPoint y: 234, endPoint x: 296, endPoint y: 89, distance: 145.3
click at [296, 88] on div "1 Commercial Auto 01APM123456-01 Berkshire Hathaway Homestate Companies (BHHC) …" at bounding box center [344, 278] width 201 height 437
type input "4"
type input "3"
type input "5"
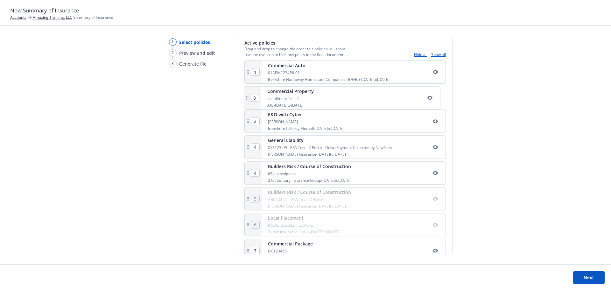
type input "6"
type input "7"
type input "8"
type input "2"
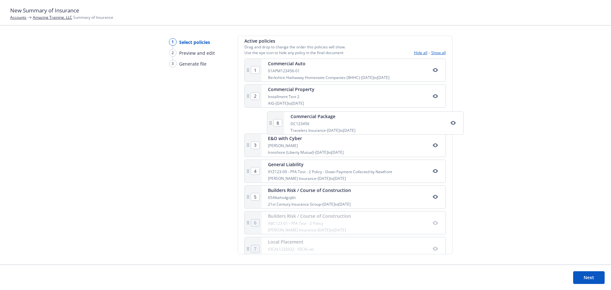
drag, startPoint x: 284, startPoint y: 228, endPoint x: 298, endPoint y: 115, distance: 113.9
click at [298, 115] on div "1 Commercial Auto 01APM123456-01 Berkshire Hathaway Homestate Companies (BHHC) …" at bounding box center [344, 277] width 201 height 437
type input "4"
type input "5"
type input "6"
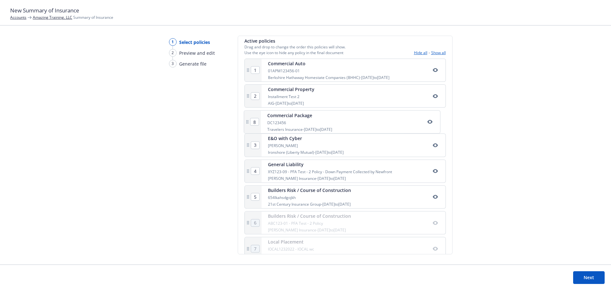
type input "7"
type input "8"
type input "3"
drag, startPoint x: 281, startPoint y: 63, endPoint x: 277, endPoint y: 111, distance: 48.2
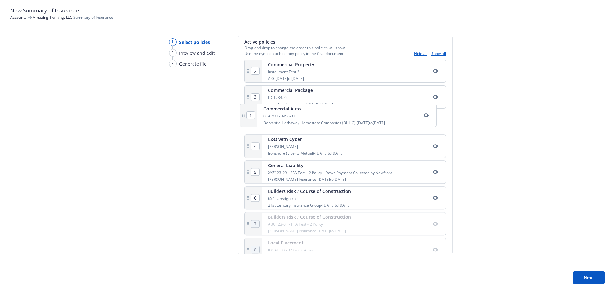
click at [277, 111] on div "1 Commercial Auto 01APM123456-01 Berkshire Hathaway Homestate Companies (BHHC) …" at bounding box center [344, 278] width 201 height 437
type input "3"
type input "1"
type input "2"
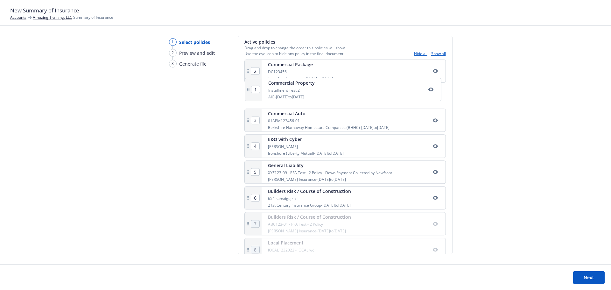
scroll to position [112, 0]
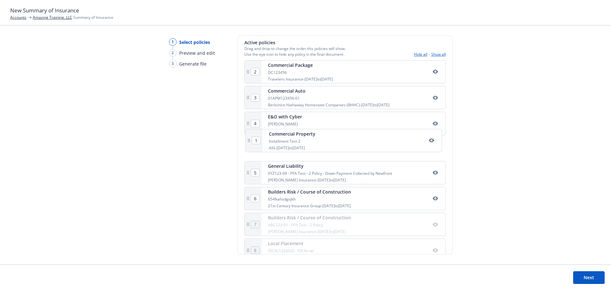
drag, startPoint x: 278, startPoint y: 75, endPoint x: 280, endPoint y: 148, distance: 73.2
click at [280, 149] on div "1 Commercial Property Installment Test 2 AIG - 05/01/2025 to 05/01/2026 2 Comme…" at bounding box center [344, 278] width 201 height 437
type input "4"
type input "1"
type input "3"
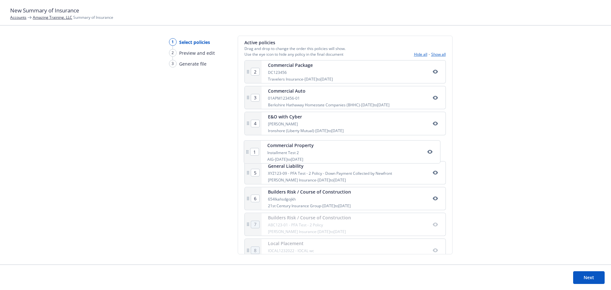
type input "2"
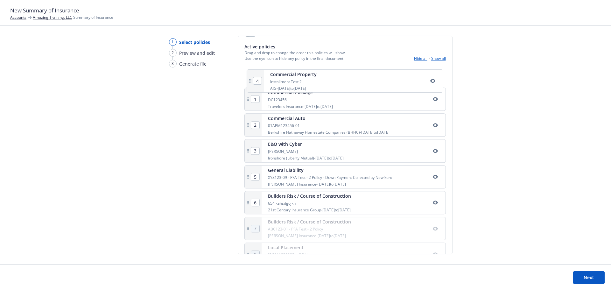
scroll to position [100, 0]
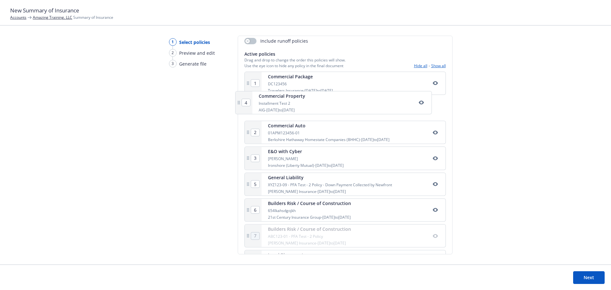
drag, startPoint x: 290, startPoint y: 153, endPoint x: 282, endPoint y: 105, distance: 49.0
click at [282, 105] on div "1 Commercial Package DC123456 Travelers Insurance - 03/26/2025 to 03/26/2026 2 …" at bounding box center [344, 290] width 201 height 437
type input "4"
type input "3"
type input "2"
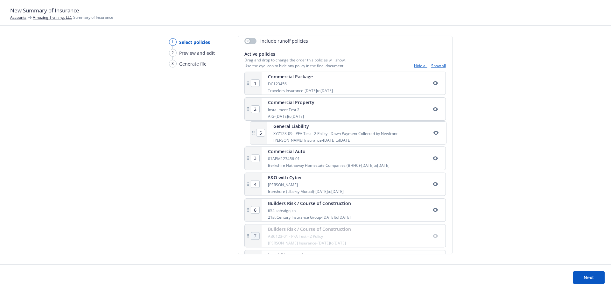
drag, startPoint x: 288, startPoint y: 191, endPoint x: 298, endPoint y: 135, distance: 56.2
click at [298, 135] on div "1 Commercial Package DC123456 Travelers Insurance - 03/26/2025 to 03/26/2026 2 …" at bounding box center [344, 290] width 201 height 437
type input "3"
type input "4"
type input "5"
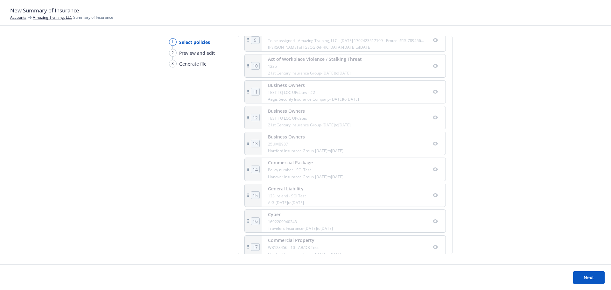
scroll to position [362, 0]
click at [433, 209] on icon "button" at bounding box center [435, 210] width 5 height 5
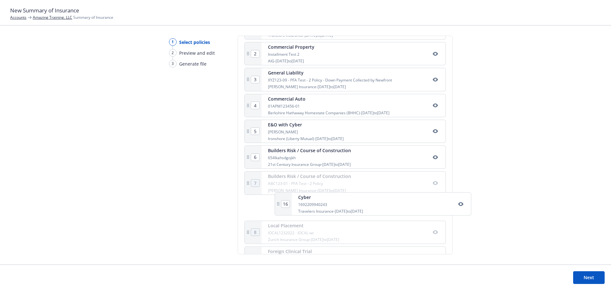
scroll to position [158, 0]
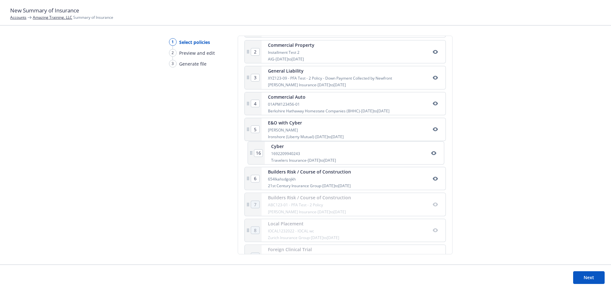
drag, startPoint x: 325, startPoint y: 211, endPoint x: 329, endPoint y: 152, distance: 59.0
click at [329, 152] on div "1 Commercial Package DC123456 Travelers Insurance - 03/26/2025 to 03/26/2026 2 …" at bounding box center [344, 232] width 201 height 437
type input "14"
type input "15"
type input "16"
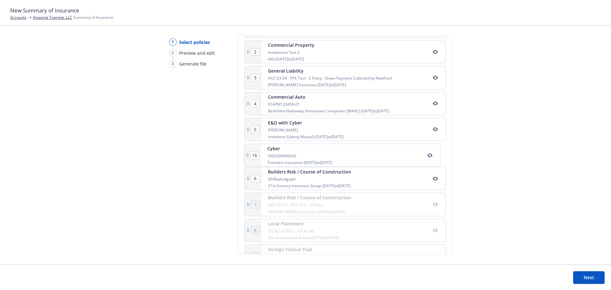
type input "6"
type input "10"
type input "11"
type input "12"
type input "13"
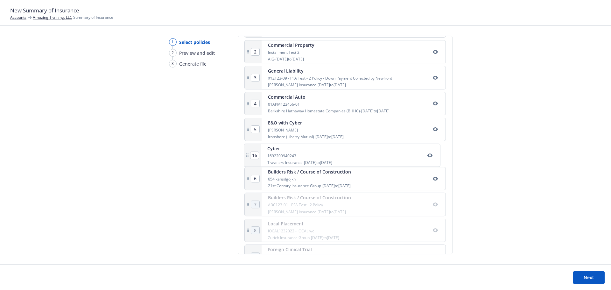
type input "7"
type input "8"
type input "9"
click at [433, 181] on icon "button" at bounding box center [435, 181] width 5 height 5
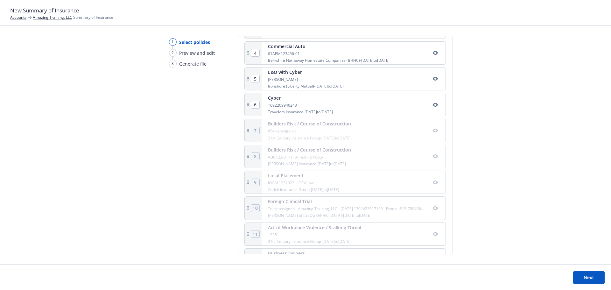
scroll to position [221, 0]
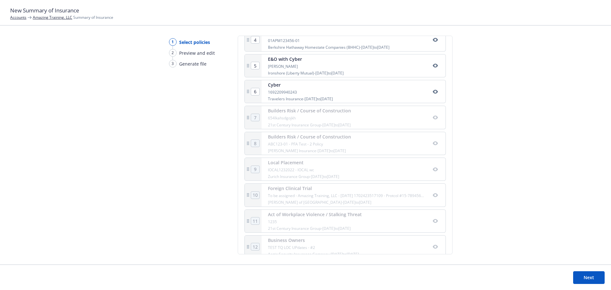
click at [592, 278] on button "Next" at bounding box center [589, 277] width 32 height 13
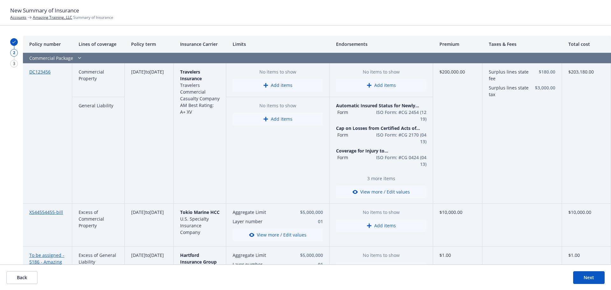
click at [28, 277] on button "Back" at bounding box center [21, 277] width 31 height 13
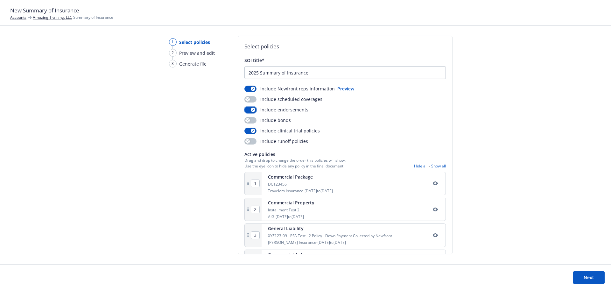
click at [249, 109] on button "button" at bounding box center [250, 110] width 12 height 6
click at [251, 98] on button "button" at bounding box center [250, 99] width 12 height 6
click at [590, 280] on button "Next" at bounding box center [589, 277] width 32 height 13
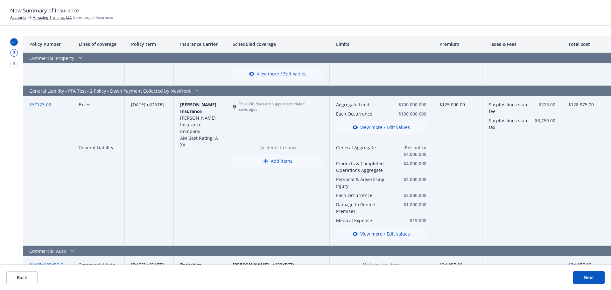
scroll to position [318, 0]
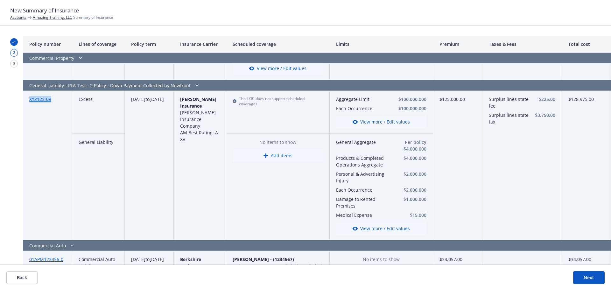
drag, startPoint x: 58, startPoint y: 99, endPoint x: 23, endPoint y: 102, distance: 34.8
click at [23, 102] on div "XYZ123-09" at bounding box center [47, 166] width 49 height 150
copy link "XYZ123-09"
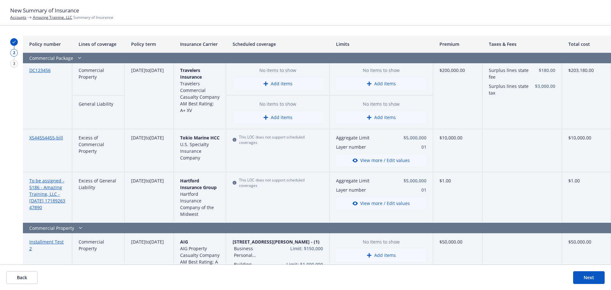
scroll to position [0, 0]
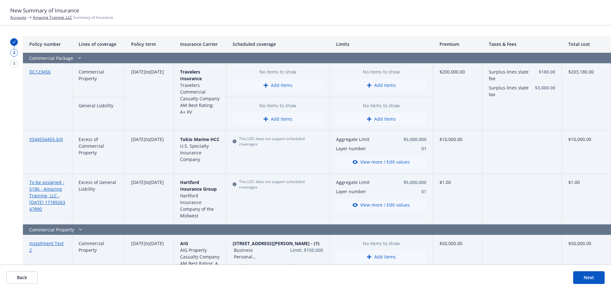
click at [369, 122] on button "Add items" at bounding box center [381, 119] width 90 height 13
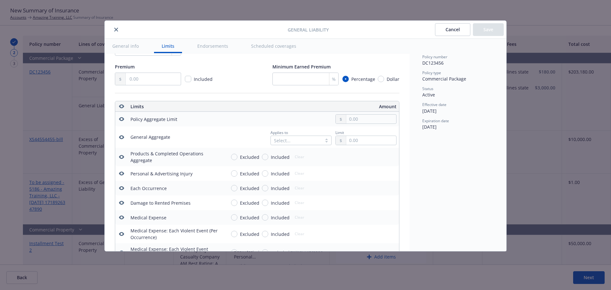
scroll to position [191, 0]
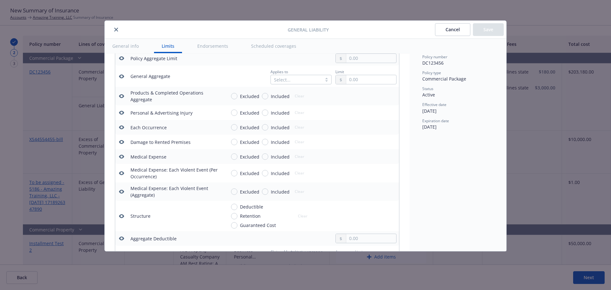
click at [289, 80] on div at bounding box center [296, 80] width 45 height 8
click at [286, 116] on span "Per policy" at bounding box center [282, 117] width 21 height 7
click at [360, 81] on input "text" at bounding box center [371, 79] width 50 height 9
click at [352, 122] on button "$2,000,000.00" at bounding box center [364, 119] width 55 height 12
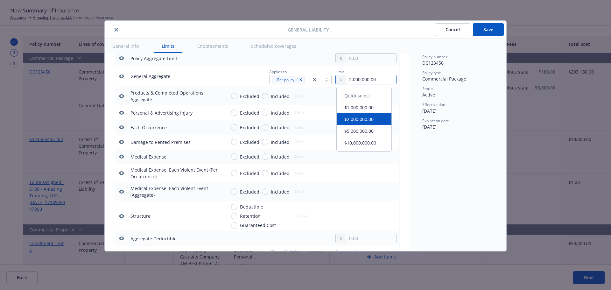
drag, startPoint x: 343, startPoint y: 79, endPoint x: 346, endPoint y: 82, distance: 4.1
click at [346, 82] on input "2,000,000.00" at bounding box center [371, 79] width 50 height 9
type input "4,000,000.00"
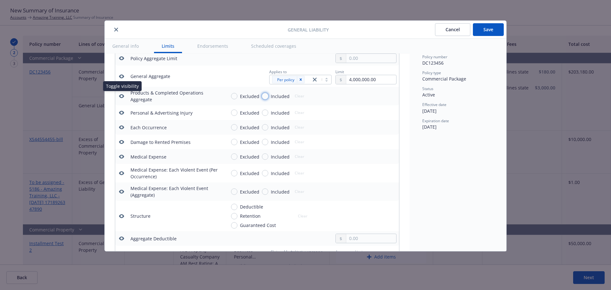
click at [264, 95] on input "Included" at bounding box center [265, 96] width 6 height 6
radio input "true"
click at [265, 115] on input "Included" at bounding box center [265, 112] width 6 height 6
radio input "true"
click at [264, 127] on input "Included" at bounding box center [265, 127] width 6 height 6
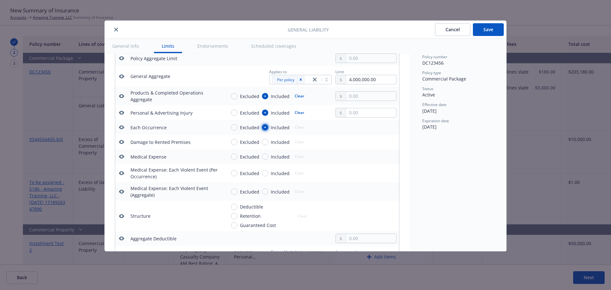
radio input "true"
click at [264, 140] on input "Included" at bounding box center [265, 142] width 6 height 6
radio input "true"
drag, startPoint x: 264, startPoint y: 156, endPoint x: 276, endPoint y: 138, distance: 21.4
click at [264, 156] on input "Included" at bounding box center [265, 156] width 6 height 6
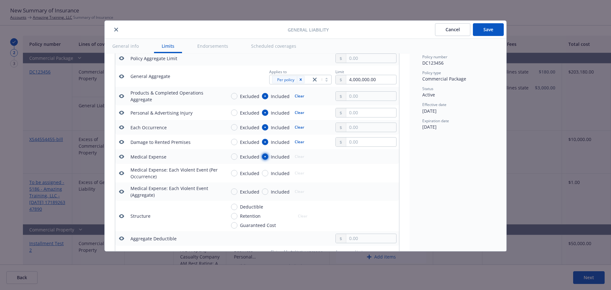
radio input "true"
click at [361, 93] on input "text" at bounding box center [371, 96] width 50 height 9
type input "4,000,000.00"
click at [356, 112] on input "text" at bounding box center [371, 112] width 50 height 9
click at [357, 150] on button "$2,000,000.00" at bounding box center [364, 152] width 55 height 12
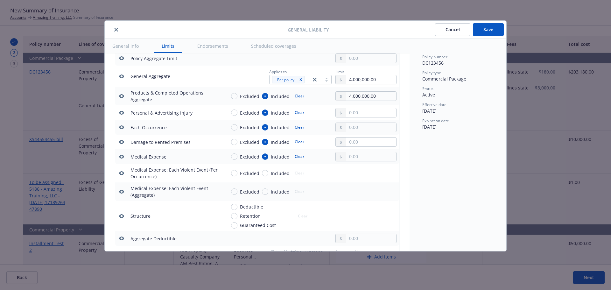
type input "2,000,000.00"
click at [355, 127] on input "text" at bounding box center [371, 127] width 50 height 9
click at [356, 162] on button "$2,000,000.00" at bounding box center [364, 167] width 55 height 12
type input "2,000,000.00"
click at [355, 144] on input "text" at bounding box center [371, 141] width 50 height 9
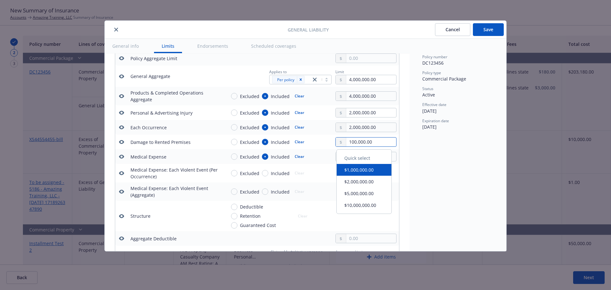
type input "100,000.00"
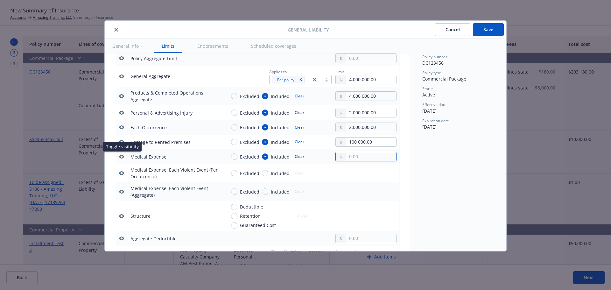
click at [354, 158] on input "text" at bounding box center [371, 156] width 50 height 9
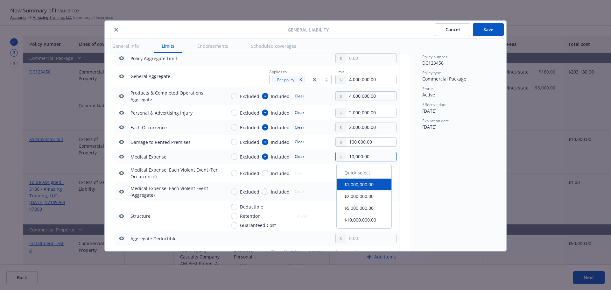
type input "10,000.00"
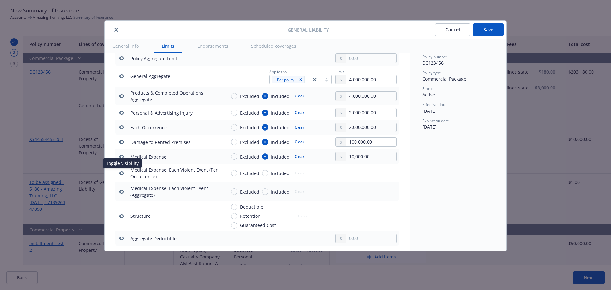
click at [491, 29] on button "Save" at bounding box center [488, 29] width 31 height 13
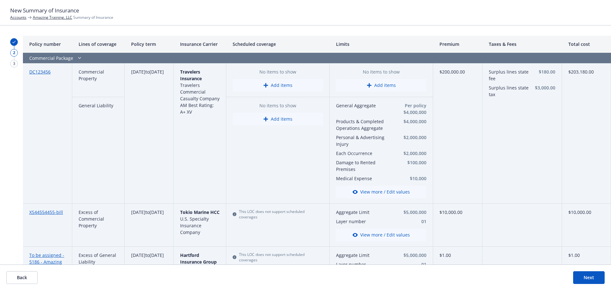
click at [250, 117] on button "Add items" at bounding box center [278, 119] width 90 height 13
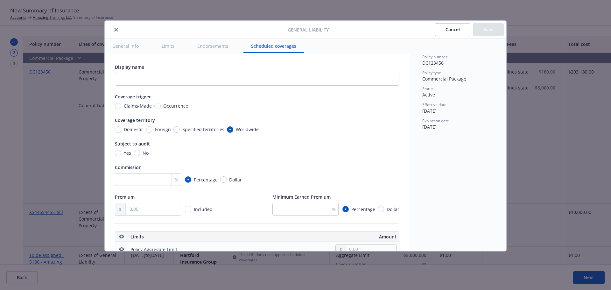
type input "4,000,000.00"
radio input "true"
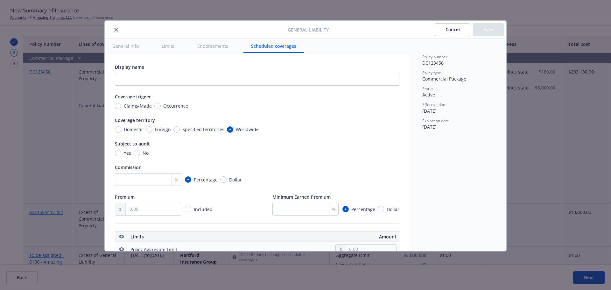
radio input "true"
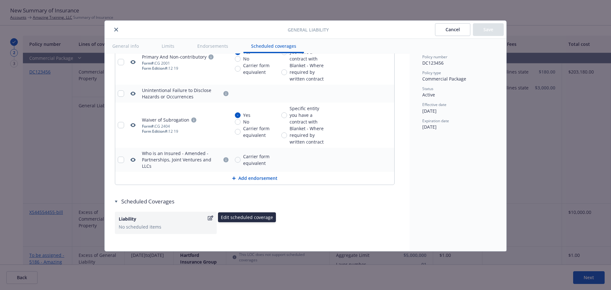
click at [209, 215] on icon "button" at bounding box center [210, 217] width 5 height 5
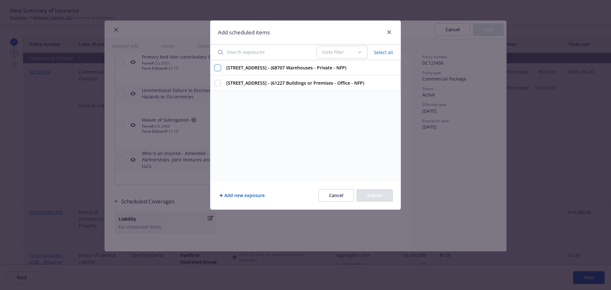
drag, startPoint x: 216, startPoint y: 71, endPoint x: 216, endPoint y: 77, distance: 6.4
click at [216, 71] on input "2789 25th Street Ste 2028, San Franc, CA, 94110, USA - (68707 Warehouses - Priv…" at bounding box center [218, 68] width 6 height 6
checkbox input "true"
drag, startPoint x: 216, startPoint y: 93, endPoint x: 379, endPoint y: 170, distance: 180.4
click at [216, 86] on input "2789 25th Street Ste 2028, San Franc, CA, 94110, USA - (61227 Buildings or Prem…" at bounding box center [218, 83] width 6 height 6
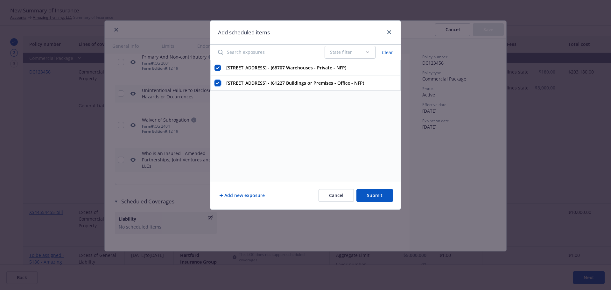
checkbox input "true"
drag, startPoint x: 378, startPoint y: 196, endPoint x: 425, endPoint y: 87, distance: 118.8
click at [378, 196] on button "Submit" at bounding box center [374, 195] width 37 height 13
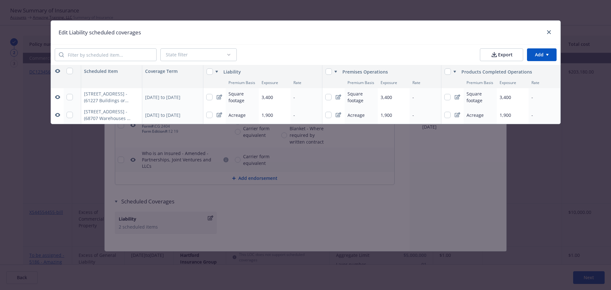
click at [298, 97] on div "-" at bounding box center [307, 97] width 32 height 18
click at [298, 97] on html "New Summary of Insurance Accounts Amazing Training, LLC Summary of Insurance 2 …" at bounding box center [305, 145] width 611 height 290
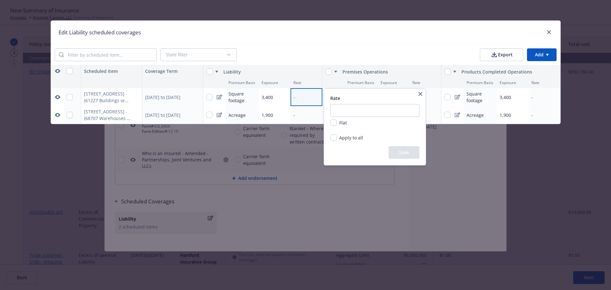
click at [367, 103] on div "Rate Flat" at bounding box center [374, 114] width 89 height 39
click at [264, 98] on html "New Summary of Insurance Accounts Amazing Training, LLC Summary of Insurance 2 …" at bounding box center [305, 145] width 611 height 290
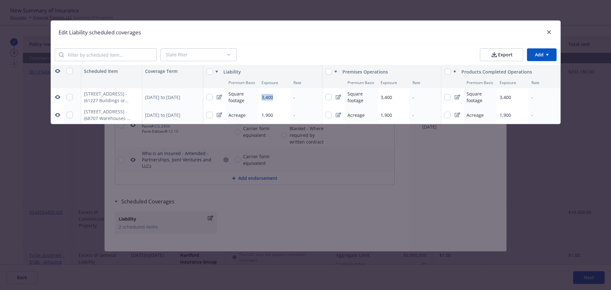
click at [264, 98] on span "3,400" at bounding box center [267, 97] width 11 height 6
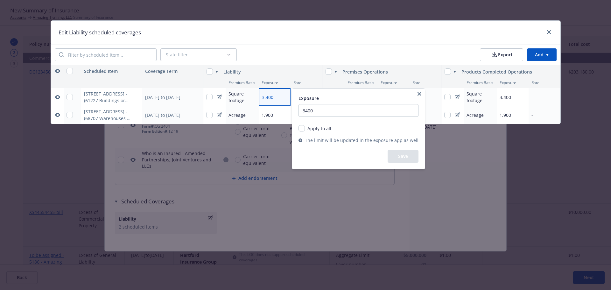
click at [233, 98] on html "New Summary of Insurance Accounts Amazing Training, LLC Summary of Insurance 2 …" at bounding box center [305, 145] width 611 height 290
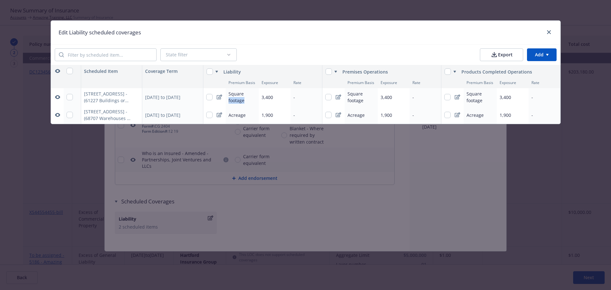
click at [233, 98] on span "Square footage" at bounding box center [237, 97] width 17 height 13
select select "SQUARE_FOOTAGE"
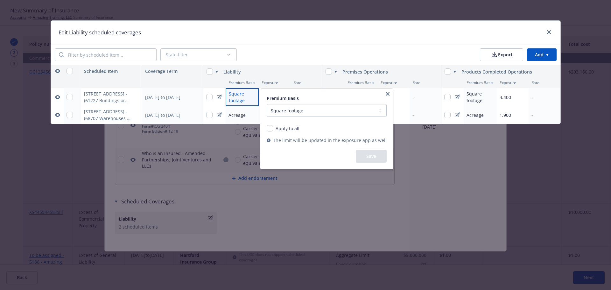
click at [551, 31] on html "New Summary of Insurance Accounts Amazing Training, LLC Summary of Insurance 2 …" at bounding box center [305, 145] width 611 height 290
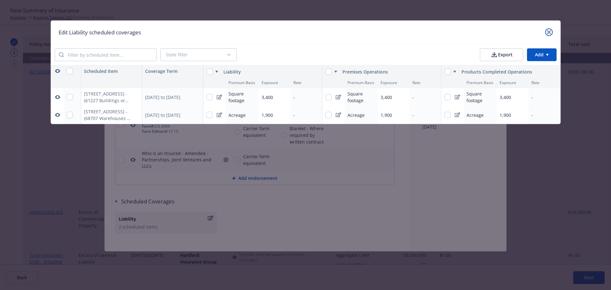
click at [549, 29] on link "close" at bounding box center [549, 32] width 8 height 8
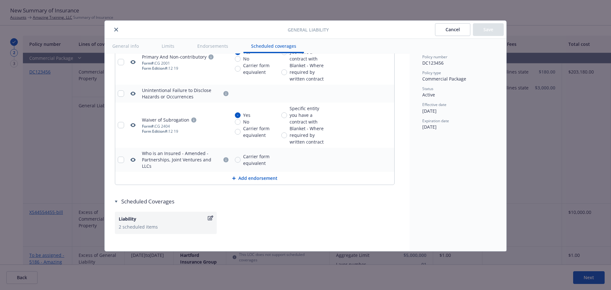
click at [117, 29] on icon "close" at bounding box center [116, 30] width 4 height 4
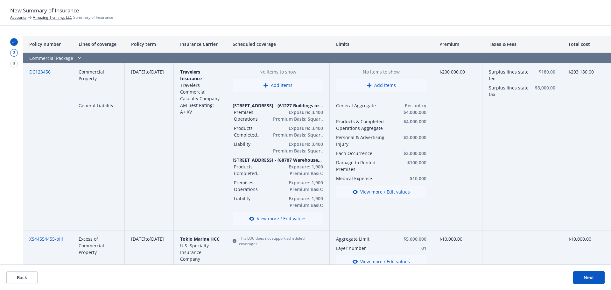
click at [590, 276] on button "Next" at bounding box center [589, 277] width 32 height 13
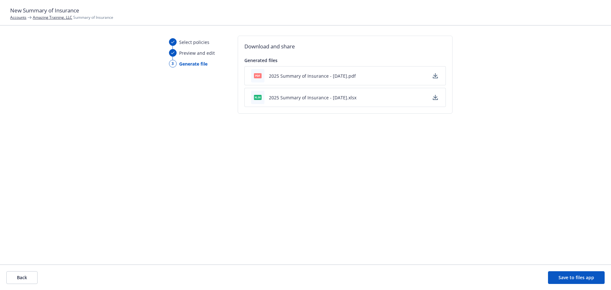
click at [432, 74] on button "button" at bounding box center [436, 76] width 8 height 8
click at [436, 97] on icon "button" at bounding box center [435, 97] width 4 height 4
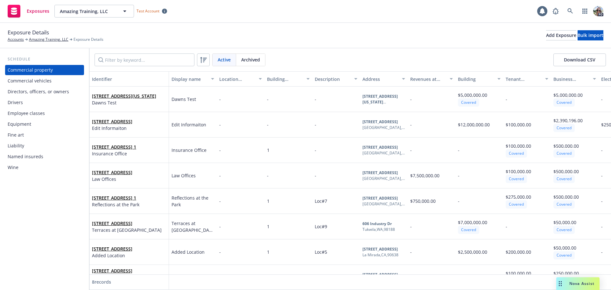
click at [37, 78] on div "Commercial vehicles" at bounding box center [30, 81] width 44 height 10
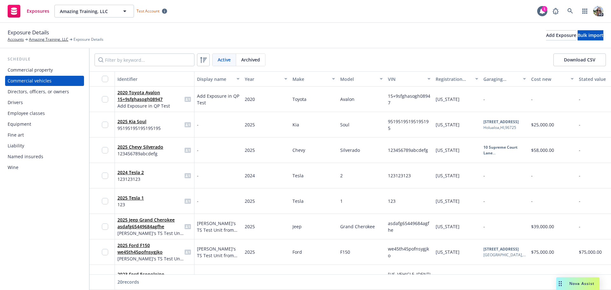
drag, startPoint x: 575, startPoint y: 61, endPoint x: 574, endPoint y: 48, distance: 13.7
click at [574, 60] on button "Download CSV" at bounding box center [579, 59] width 53 height 13
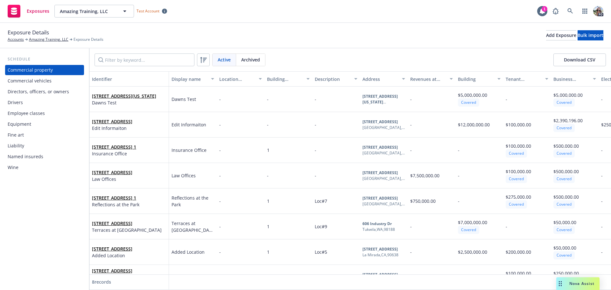
click at [35, 82] on div "Commercial vehicles" at bounding box center [30, 81] width 44 height 10
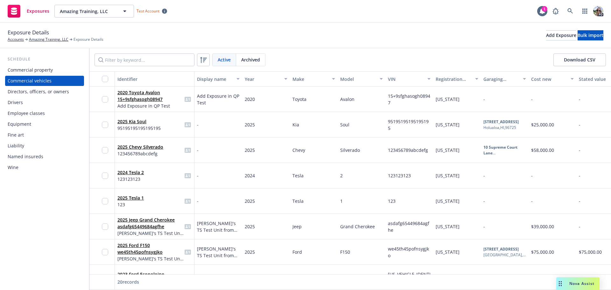
click at [22, 112] on div "Employee classes" at bounding box center [26, 113] width 37 height 10
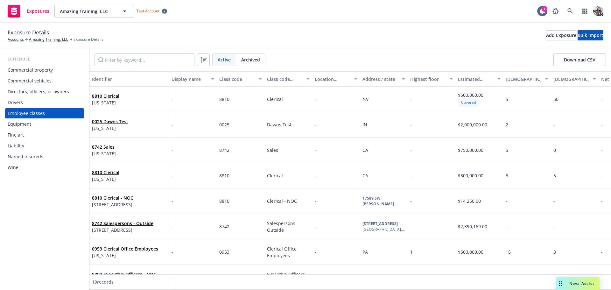
click at [14, 134] on div "Fine art" at bounding box center [16, 135] width 16 height 10
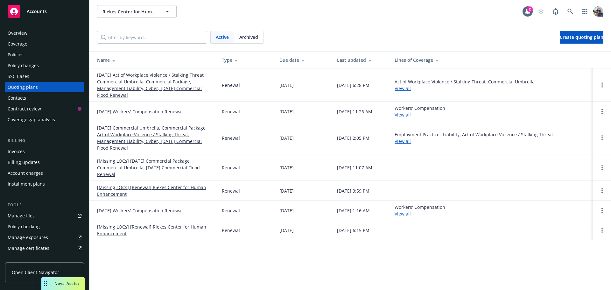
click at [124, 87] on link "[DATE] Act of Workplace Violence / Stalking Threat, Commercial Umbrella, Commer…" at bounding box center [154, 85] width 115 height 27
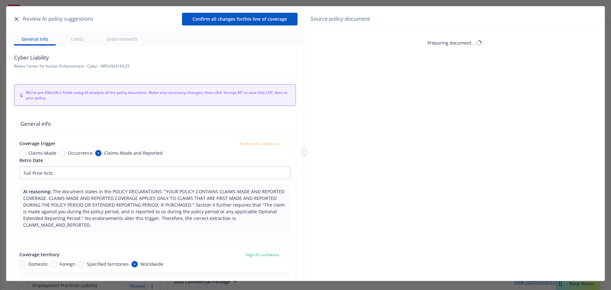
click at [17, 19] on icon "button" at bounding box center [17, 19] width 4 height 4
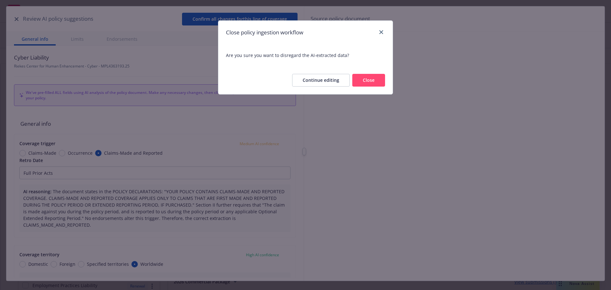
drag, startPoint x: 380, startPoint y: 80, endPoint x: 325, endPoint y: 57, distance: 60.3
click at [380, 80] on button "Close" at bounding box center [368, 80] width 33 height 13
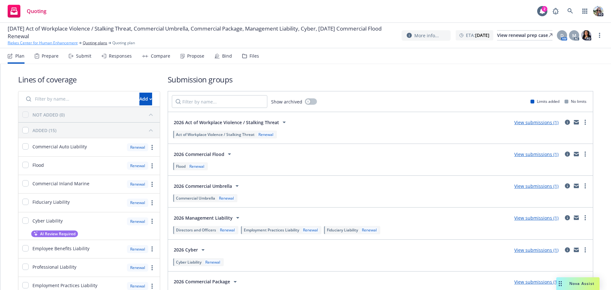
click at [47, 44] on link "Riekes Center for Human Enhancement" at bounding box center [43, 43] width 70 height 6
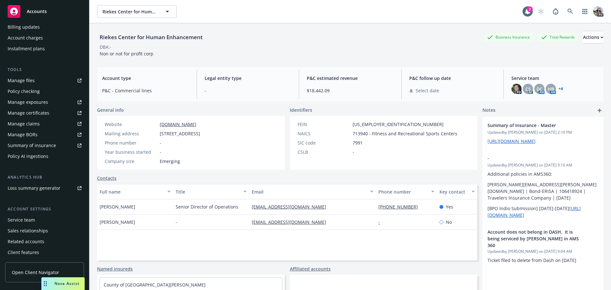
scroll to position [146, 0]
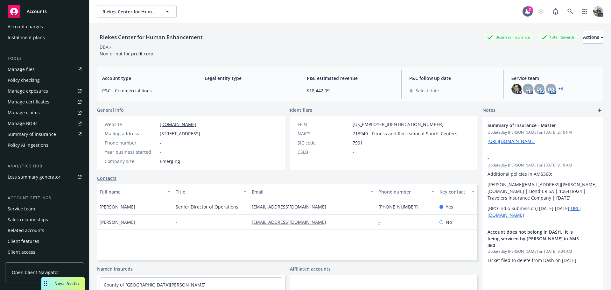
click at [39, 132] on div "Summary of insurance" at bounding box center [32, 134] width 48 height 10
click at [46, 284] on rect "Drag to move" at bounding box center [46, 283] width 1 height 1
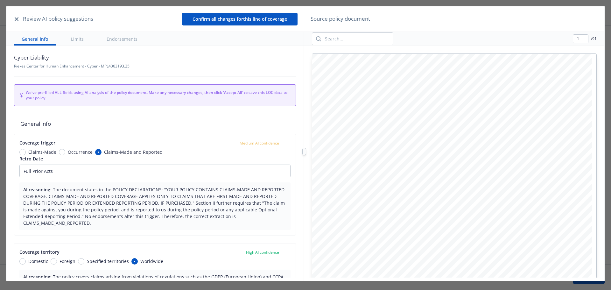
scroll to position [32, 0]
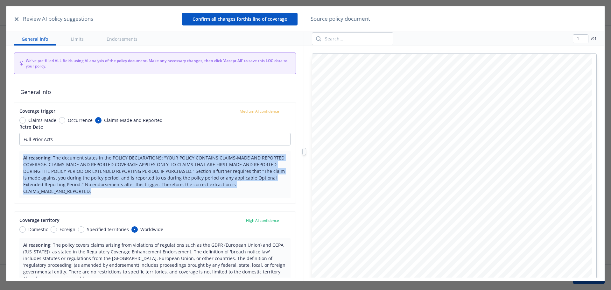
drag, startPoint x: 101, startPoint y: 194, endPoint x: 19, endPoint y: 159, distance: 88.8
click at [19, 159] on div "Coverage trigger Medium AI confidence Claims-Made Occurrence Claims-Made and Re…" at bounding box center [155, 153] width 282 height 102
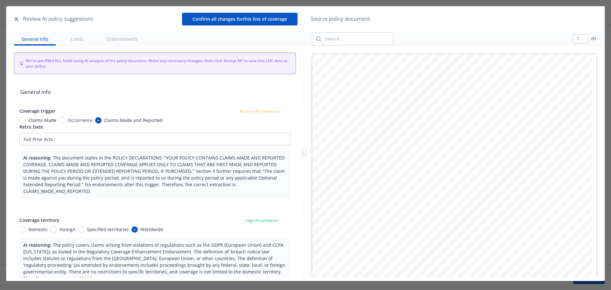
click at [204, 94] on span "General info" at bounding box center [155, 92] width 282 height 20
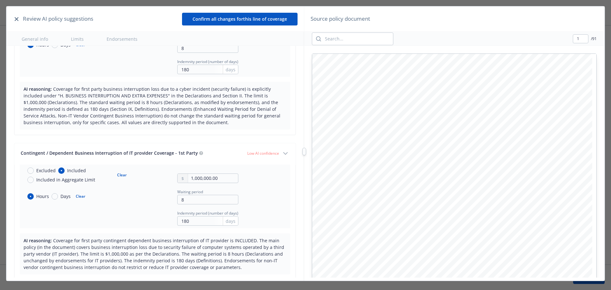
scroll to position [1114, 0]
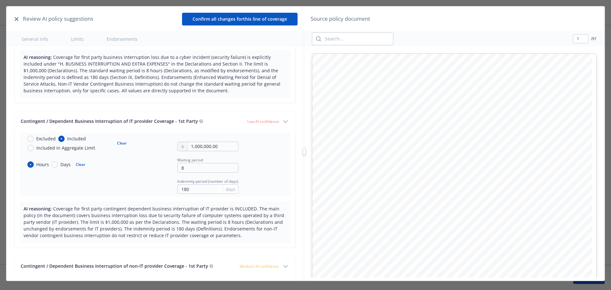
click at [120, 139] on button "Clear" at bounding box center [121, 143] width 17 height 9
radio input "false"
click at [82, 160] on button "Clear" at bounding box center [80, 164] width 17 height 9
radio input "false"
drag, startPoint x: 192, startPoint y: 160, endPoint x: 162, endPoint y: 151, distance: 31.0
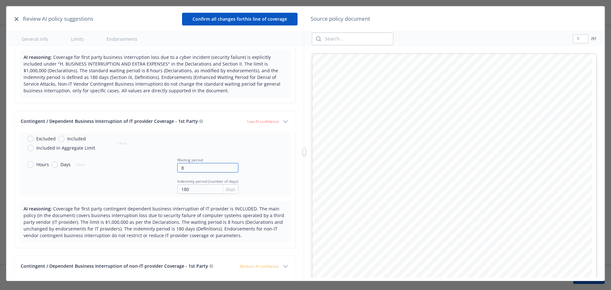
click at [164, 158] on div "Hours Days Clear Waiting period 8" at bounding box center [130, 164] width 216 height 16
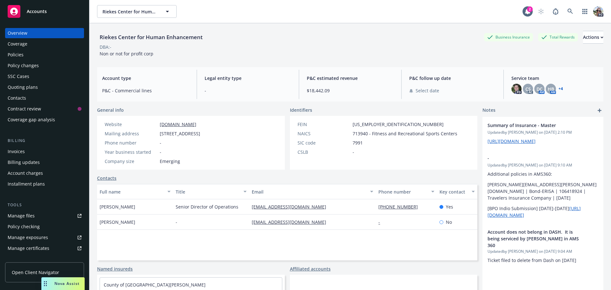
click at [19, 55] on div "Policies" at bounding box center [16, 55] width 16 height 10
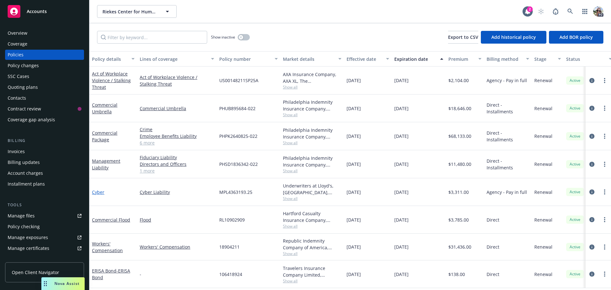
click at [98, 192] on link "Cyber" at bounding box center [98, 192] width 12 height 6
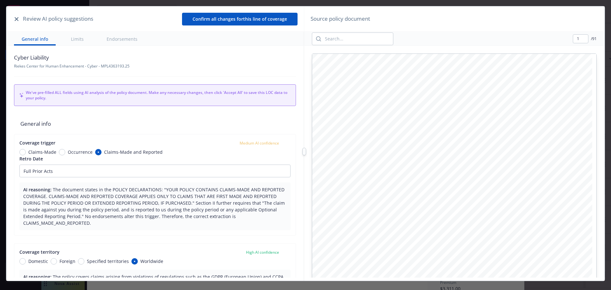
click at [16, 18] on icon "button" at bounding box center [17, 19] width 4 height 4
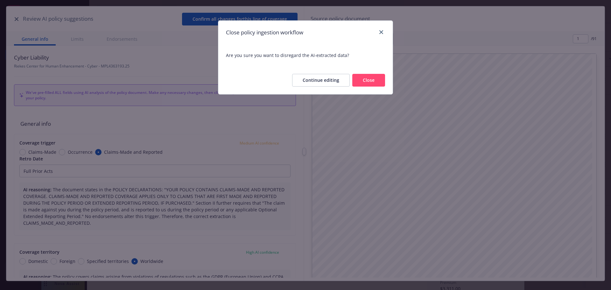
click at [382, 77] on button "Close" at bounding box center [368, 80] width 33 height 13
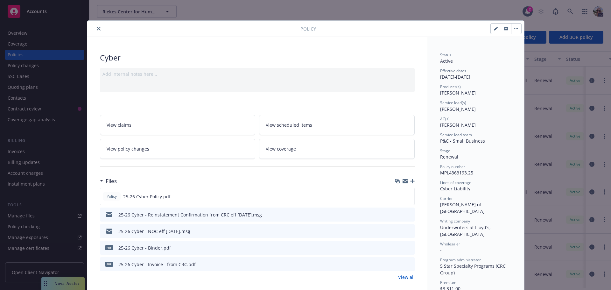
click at [98, 30] on button "close" at bounding box center [99, 29] width 8 height 8
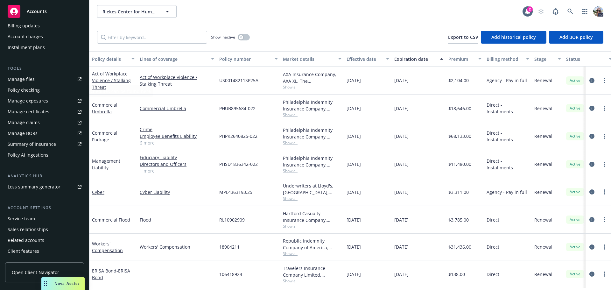
scroll to position [146, 0]
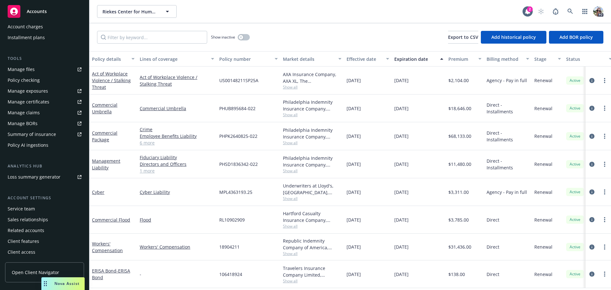
click at [38, 144] on div "Policy AI ingestions" at bounding box center [28, 145] width 41 height 10
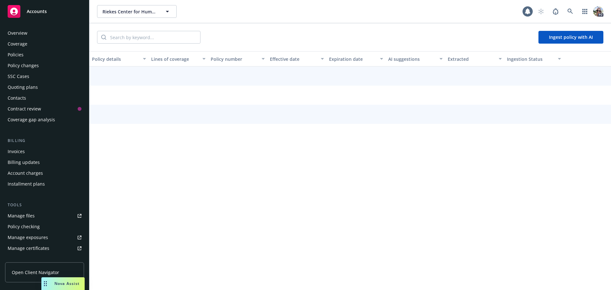
scroll to position [137, 0]
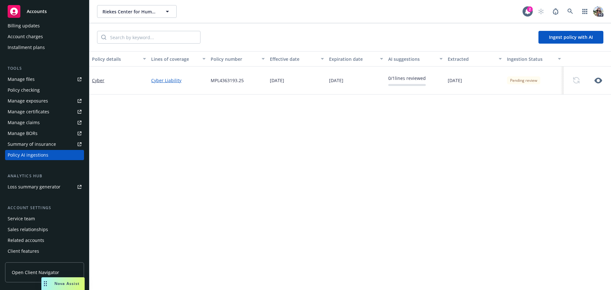
click at [561, 38] on button "Ingest policy with AI" at bounding box center [570, 37] width 65 height 13
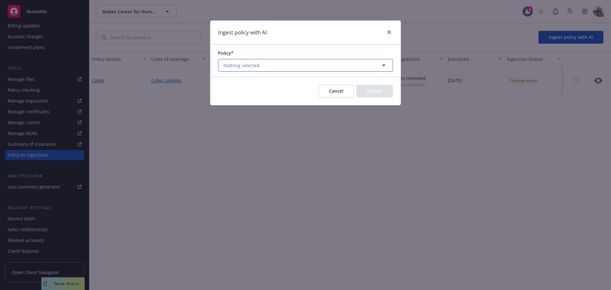
click at [230, 66] on span "Nothing selected" at bounding box center [241, 65] width 36 height 7
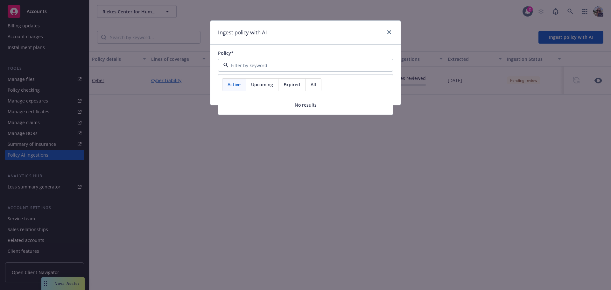
click at [381, 31] on div "Ingest policy with AI" at bounding box center [305, 33] width 190 height 24
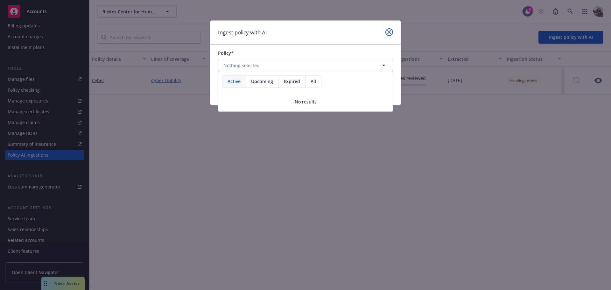
click at [390, 31] on icon "close" at bounding box center [389, 32] width 4 height 4
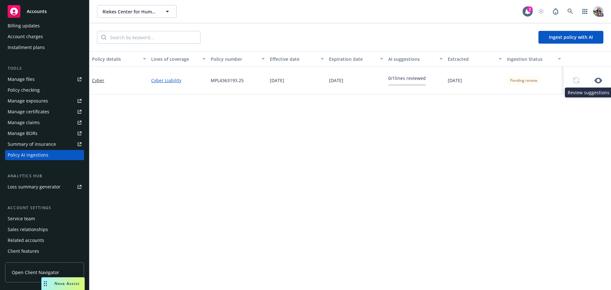
click at [598, 84] on icon "button" at bounding box center [599, 81] width 8 height 8
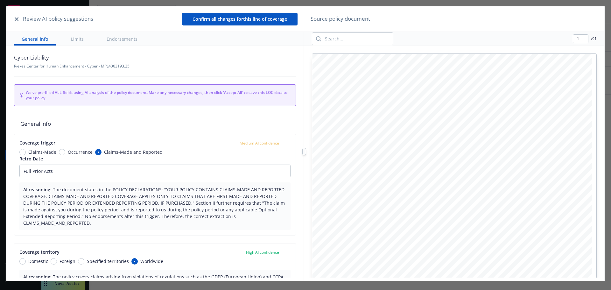
scroll to position [0, 0]
